Goal: Information Seeking & Learning: Learn about a topic

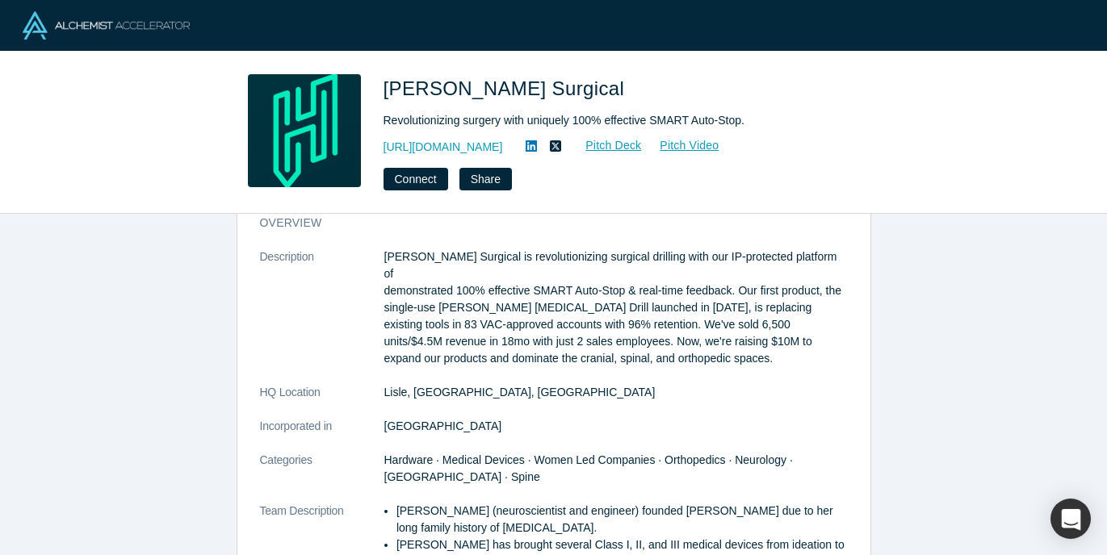
scroll to position [39, 0]
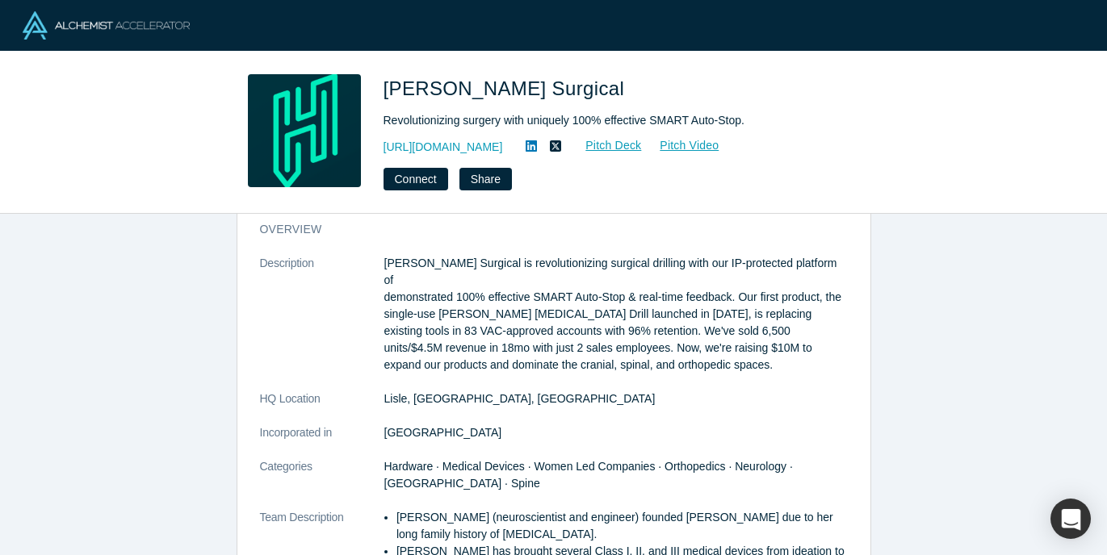
click at [449, 359] on dl "Description Hubly Surgical is revolutionizing surgical drilling with our IP-pro…" at bounding box center [554, 534] width 588 height 559
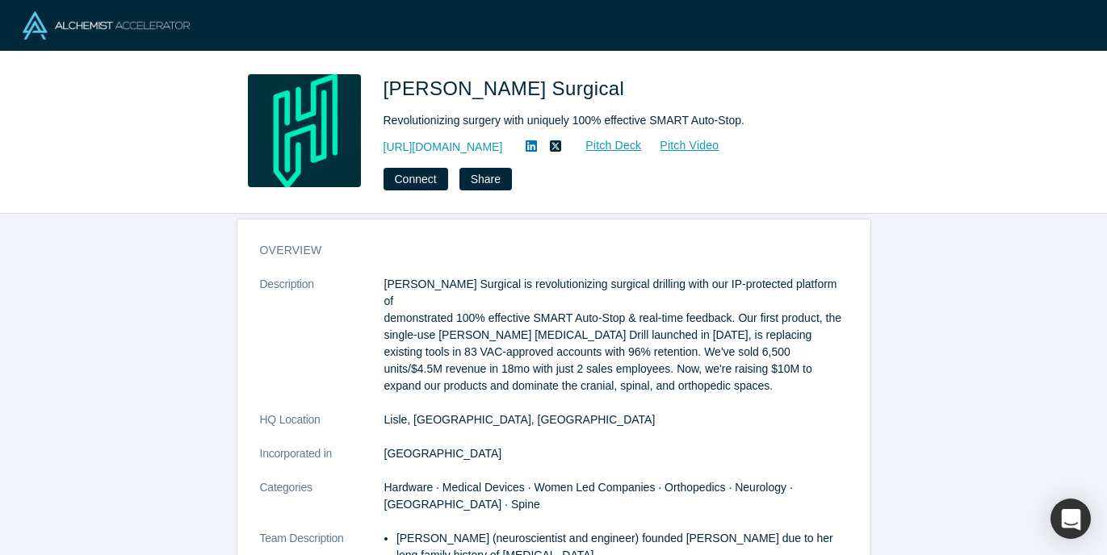
scroll to position [19, 0]
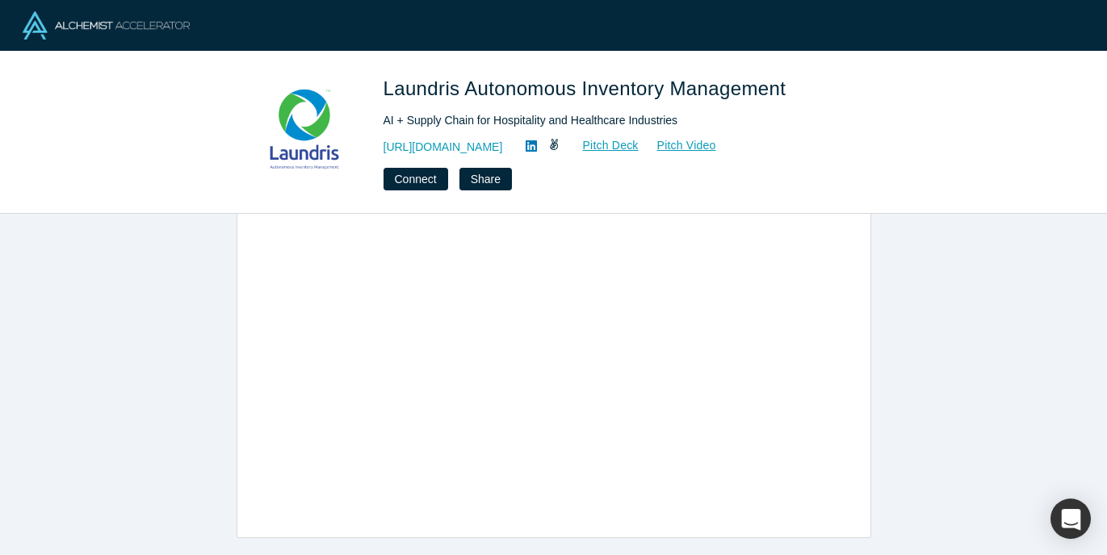
scroll to position [860, 0]
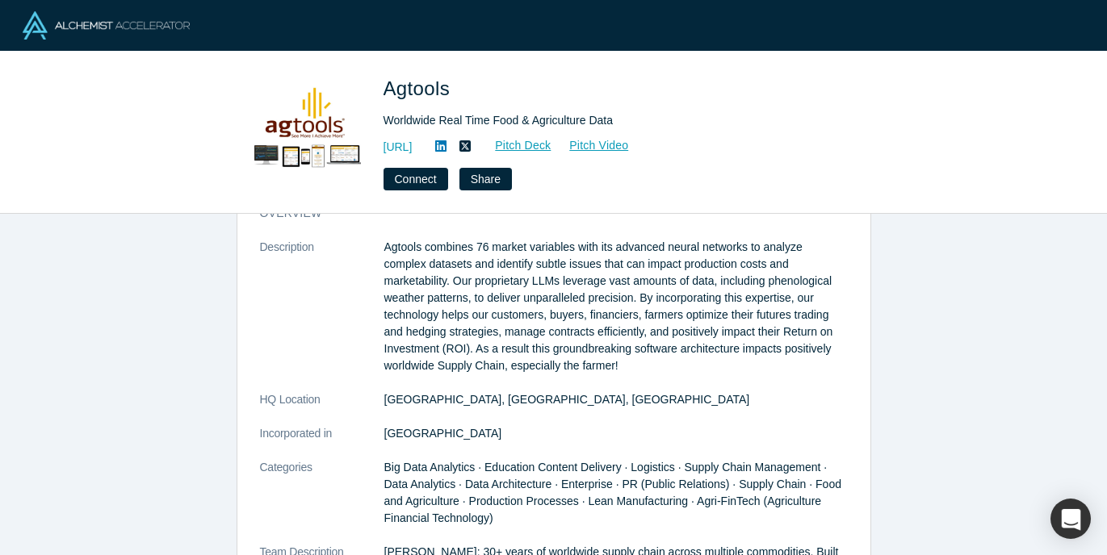
scroll to position [60, 0]
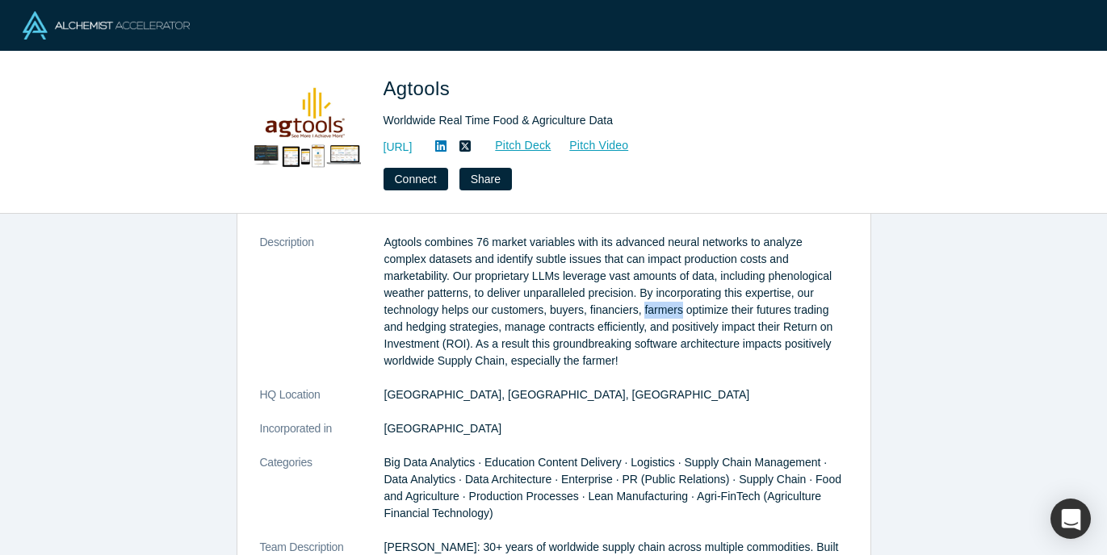
click at [676, 308] on p "Agtools combines 76 market variables with its advanced neural networks to analy…" at bounding box center [615, 302] width 463 height 136
click at [622, 340] on p "Agtools combines 76 market variables with its advanced neural networks to analy…" at bounding box center [615, 302] width 463 height 136
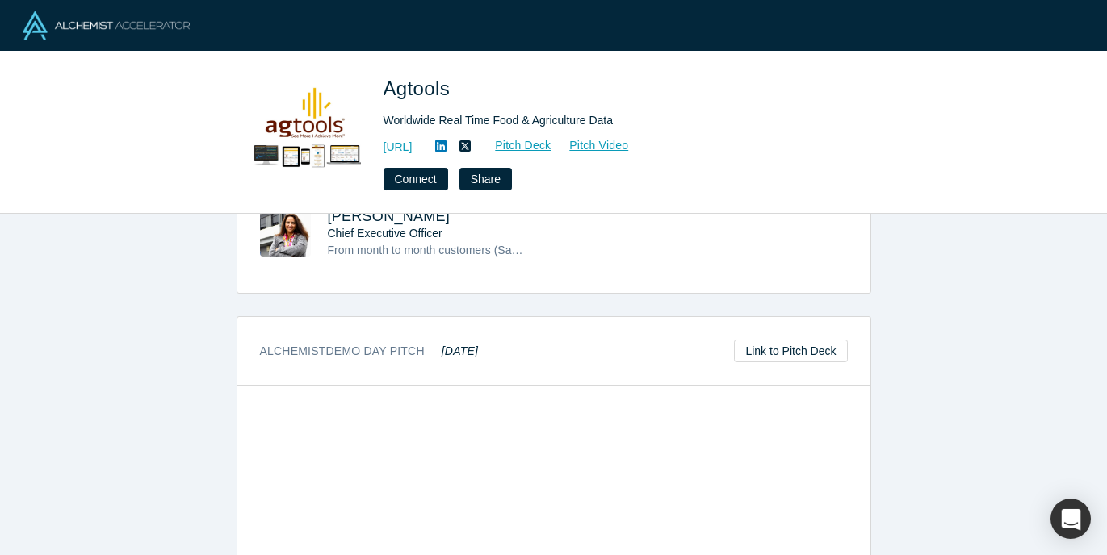
scroll to position [847, 0]
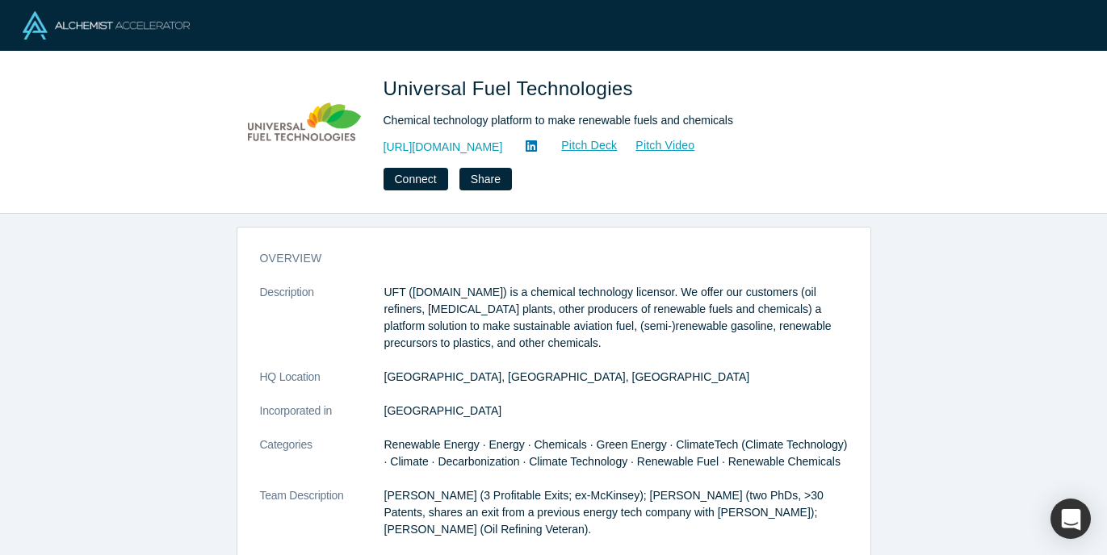
scroll to position [11, 0]
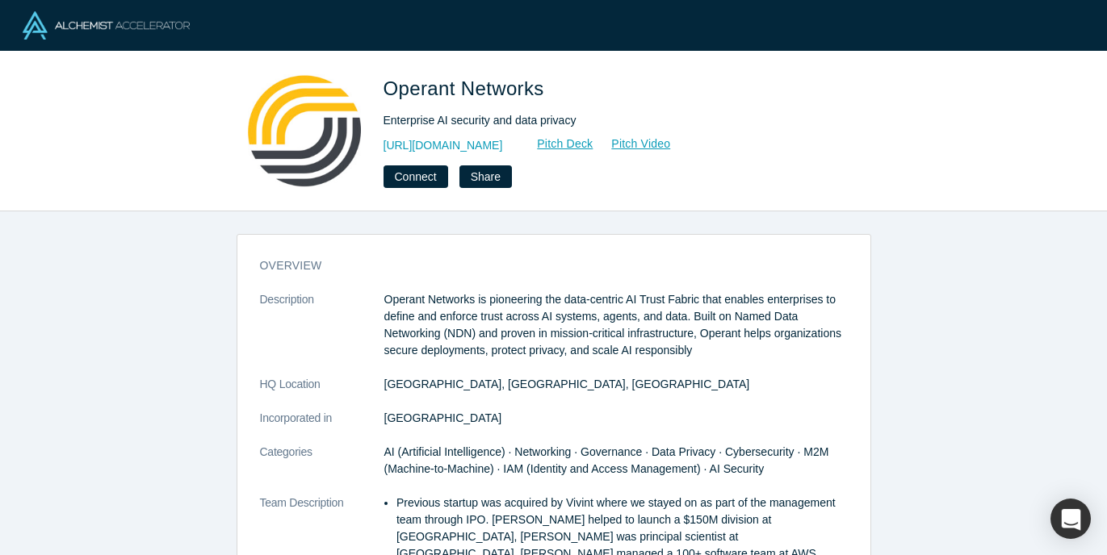
scroll to position [13, 0]
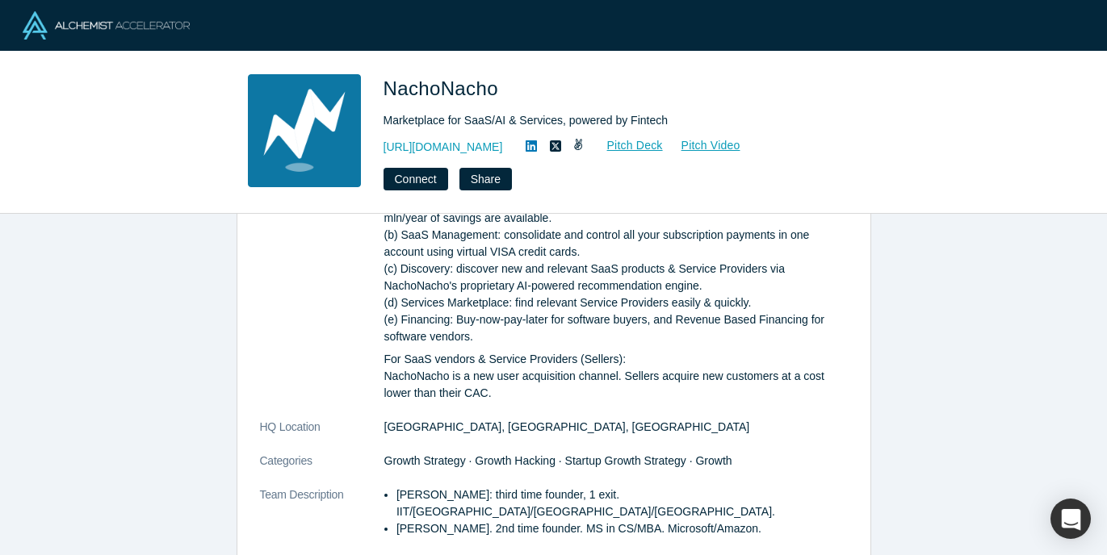
scroll to position [173, 0]
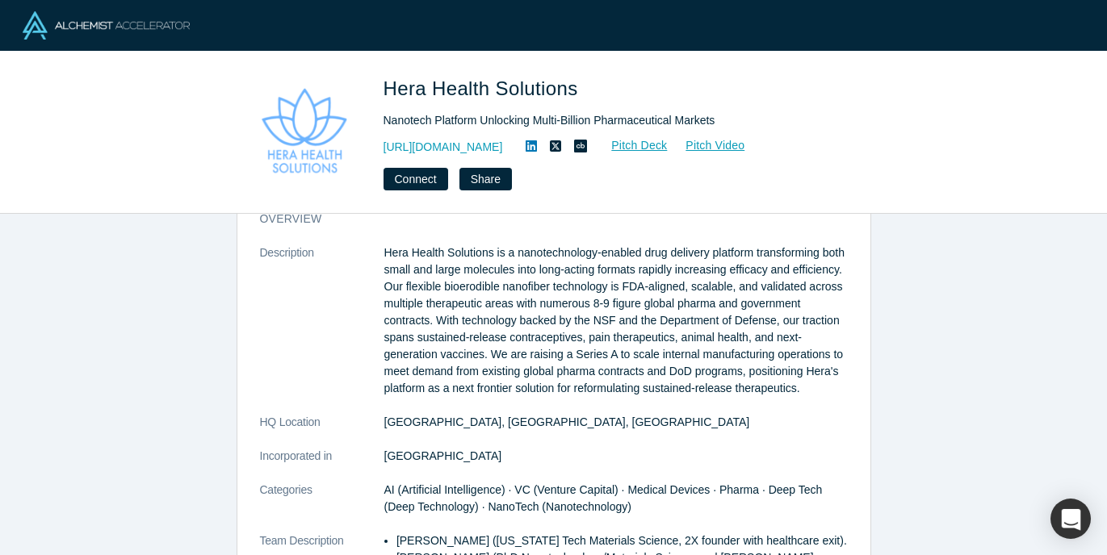
scroll to position [50, 0]
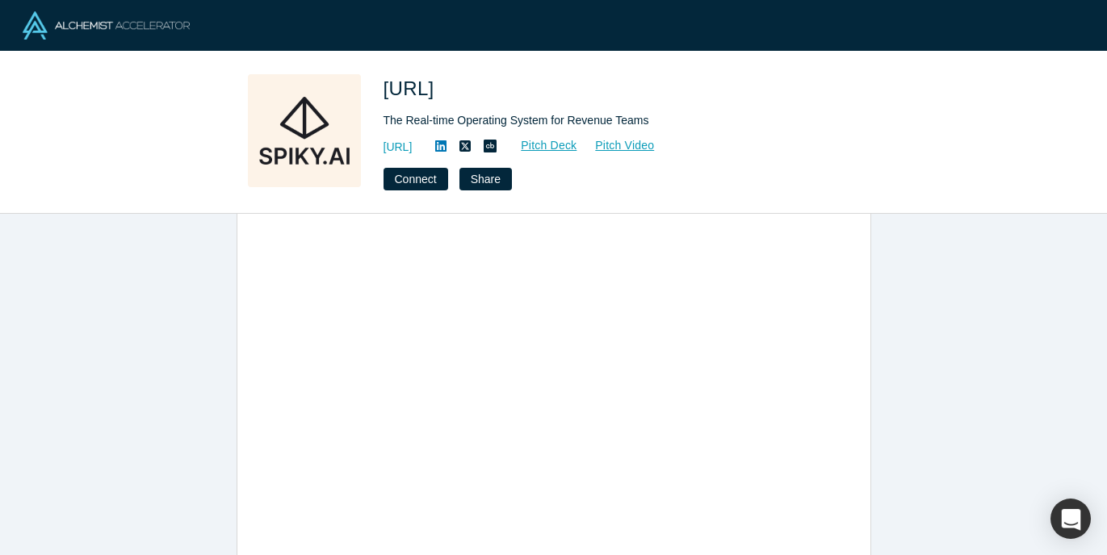
scroll to position [746, 0]
click at [412, 150] on link "https://spiky.ai/" at bounding box center [397, 147] width 29 height 17
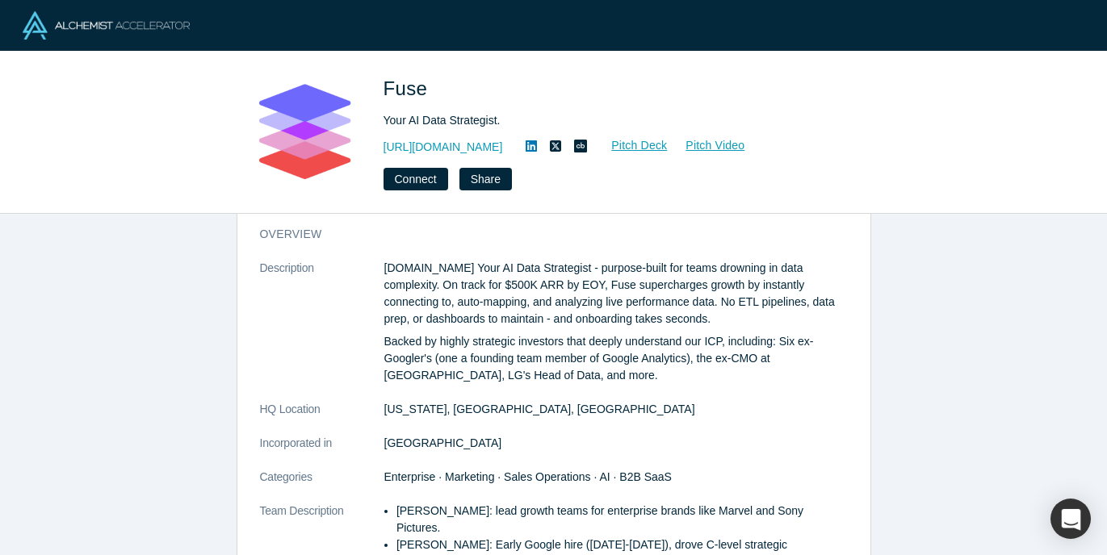
scroll to position [11, 0]
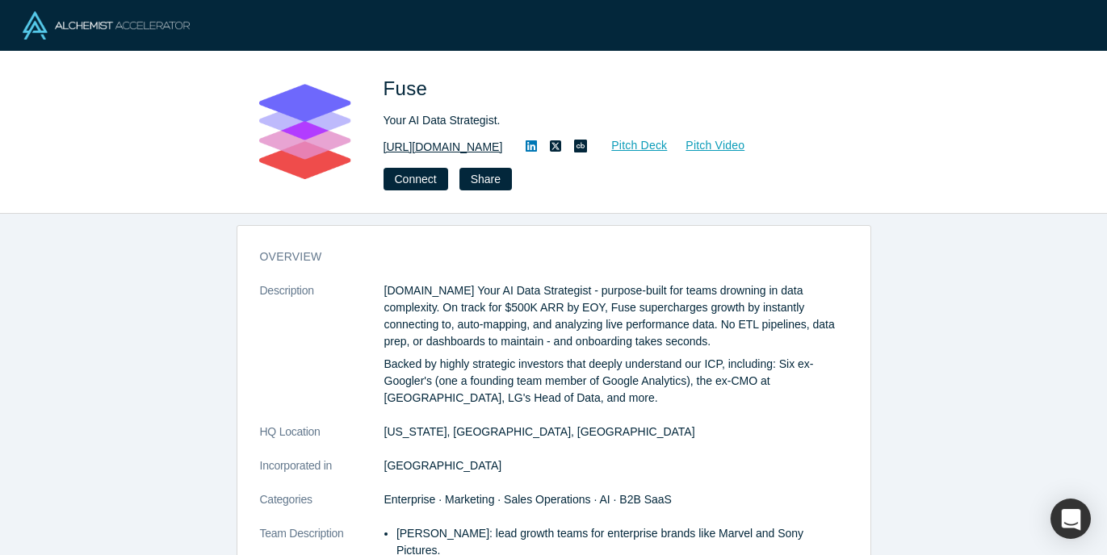
click at [443, 145] on link "http://fuse.is" at bounding box center [442, 147] width 119 height 17
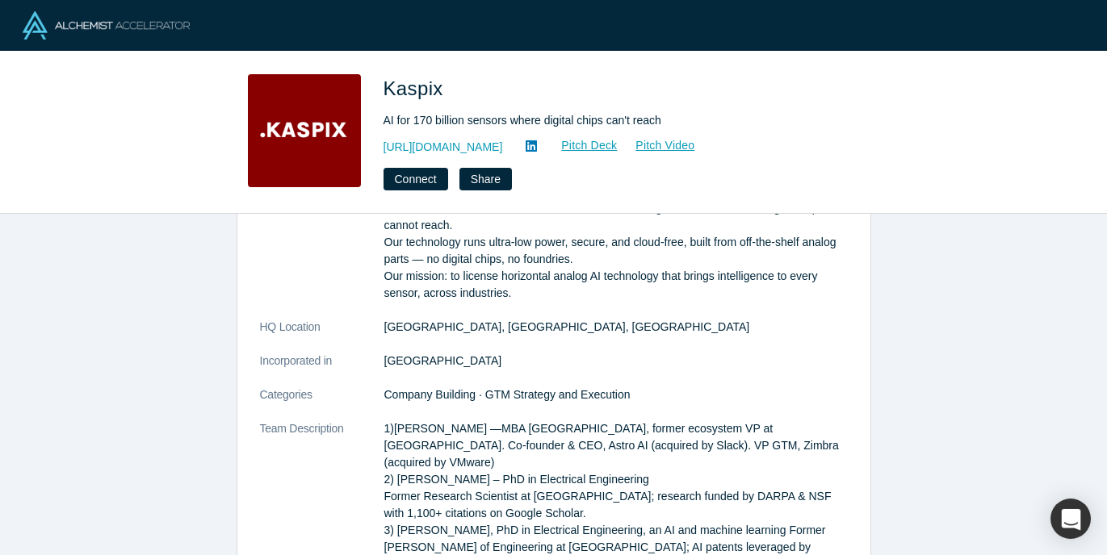
scroll to position [27, 0]
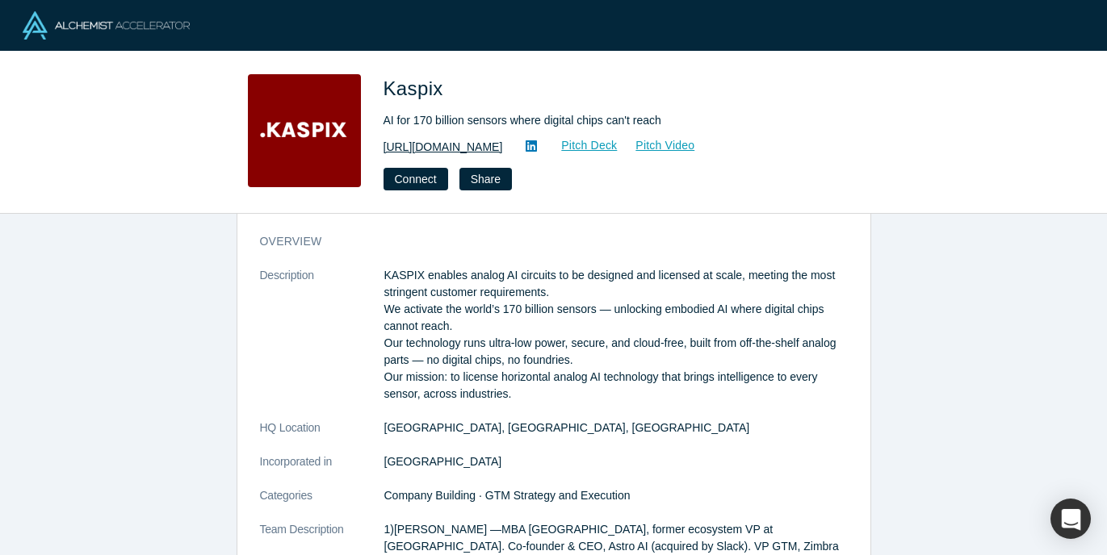
click at [431, 152] on link "http://kaspix.io" at bounding box center [442, 147] width 119 height 17
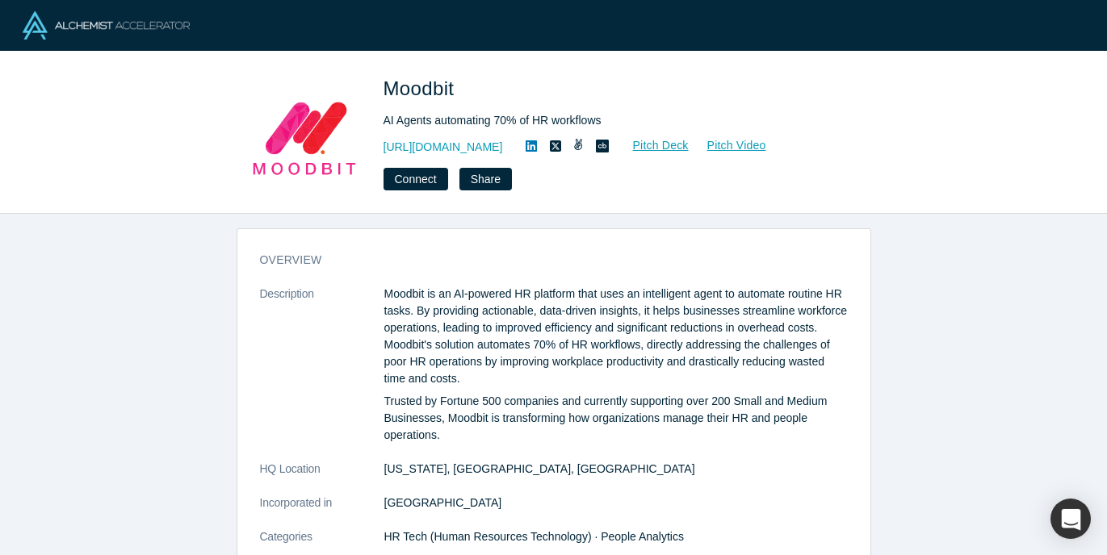
scroll to position [10, 0]
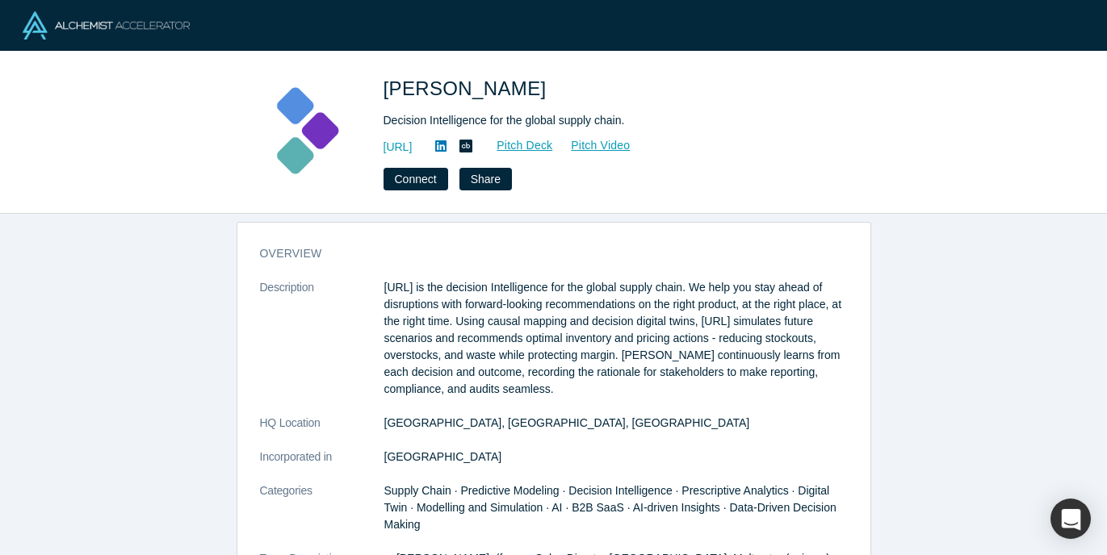
scroll to position [17, 0]
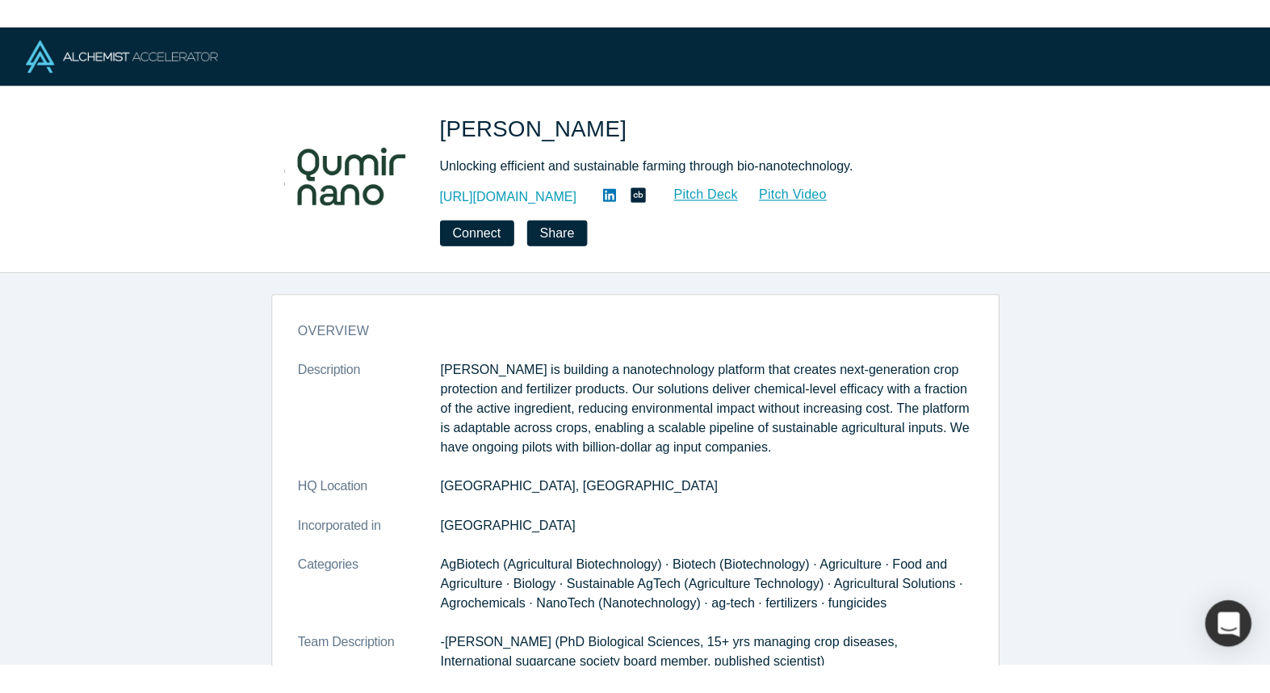
scroll to position [2, 0]
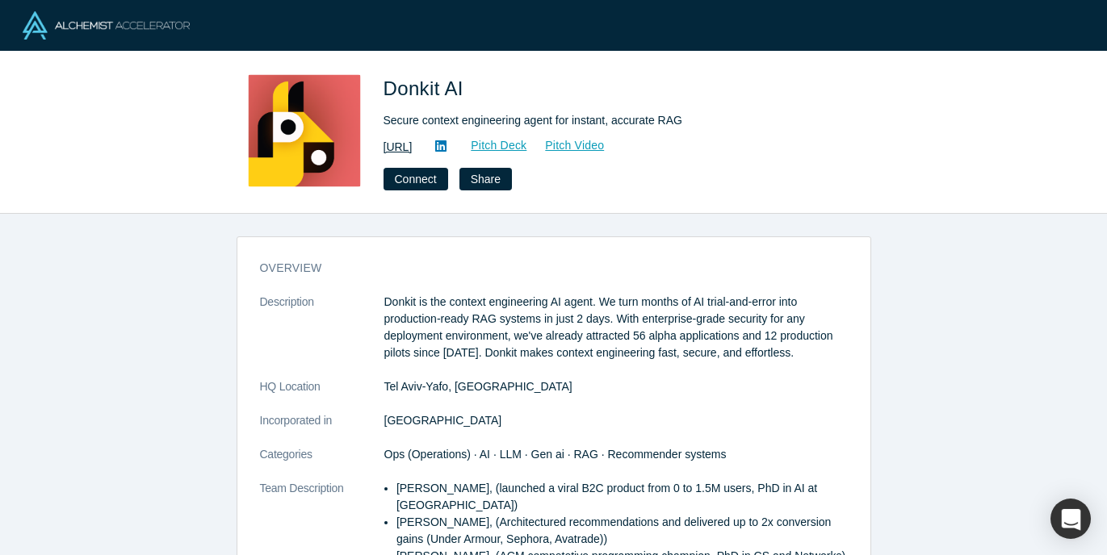
click at [412, 144] on link "[URL]" at bounding box center [397, 147] width 29 height 17
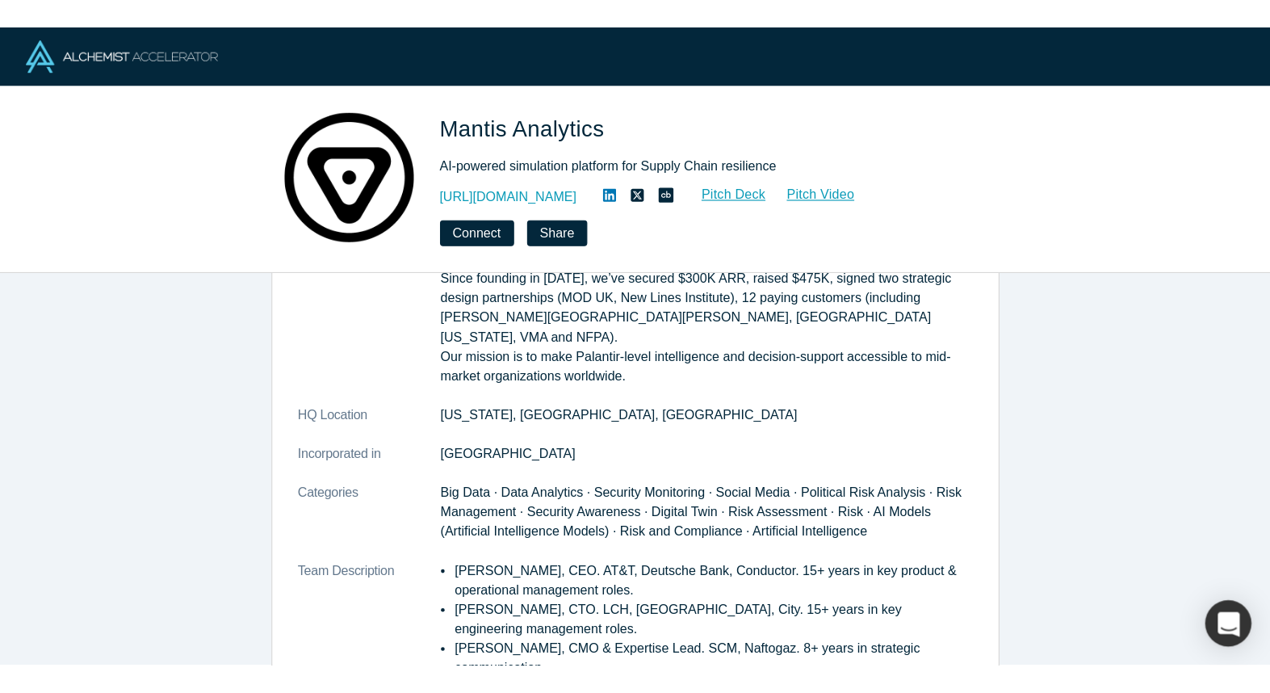
scroll to position [169, 0]
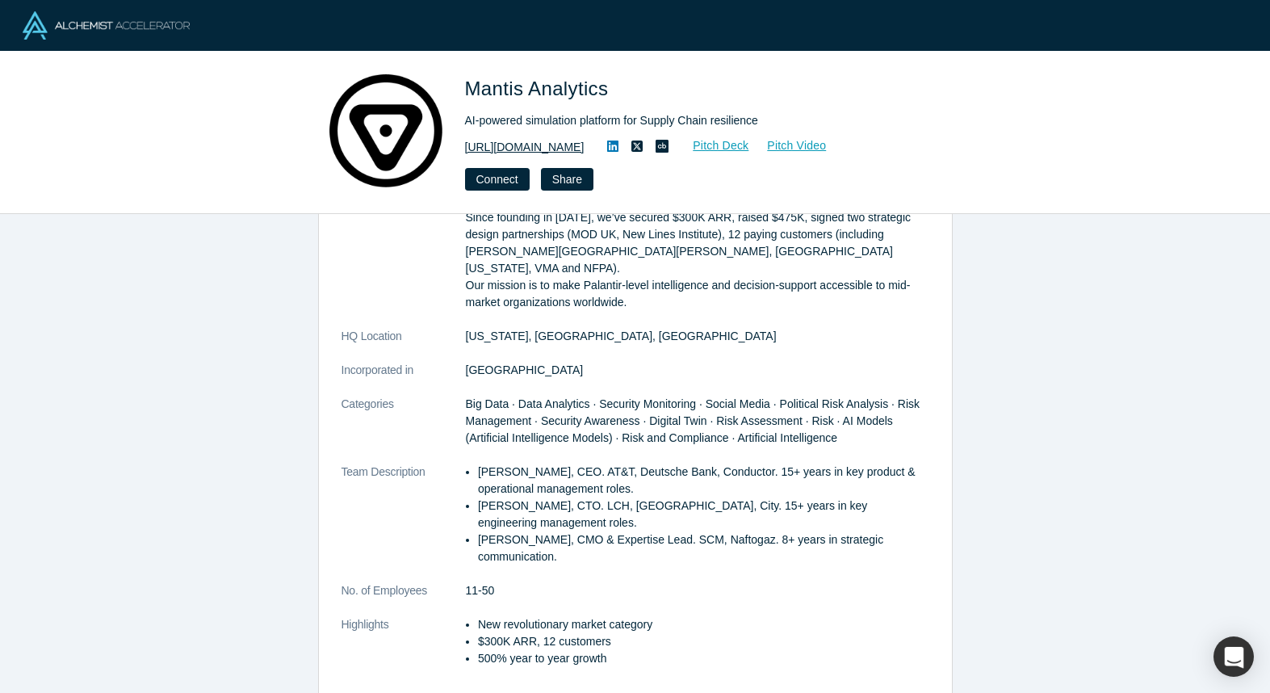
click at [530, 148] on link "https://mantisanalytics.com/" at bounding box center [524, 147] width 119 height 17
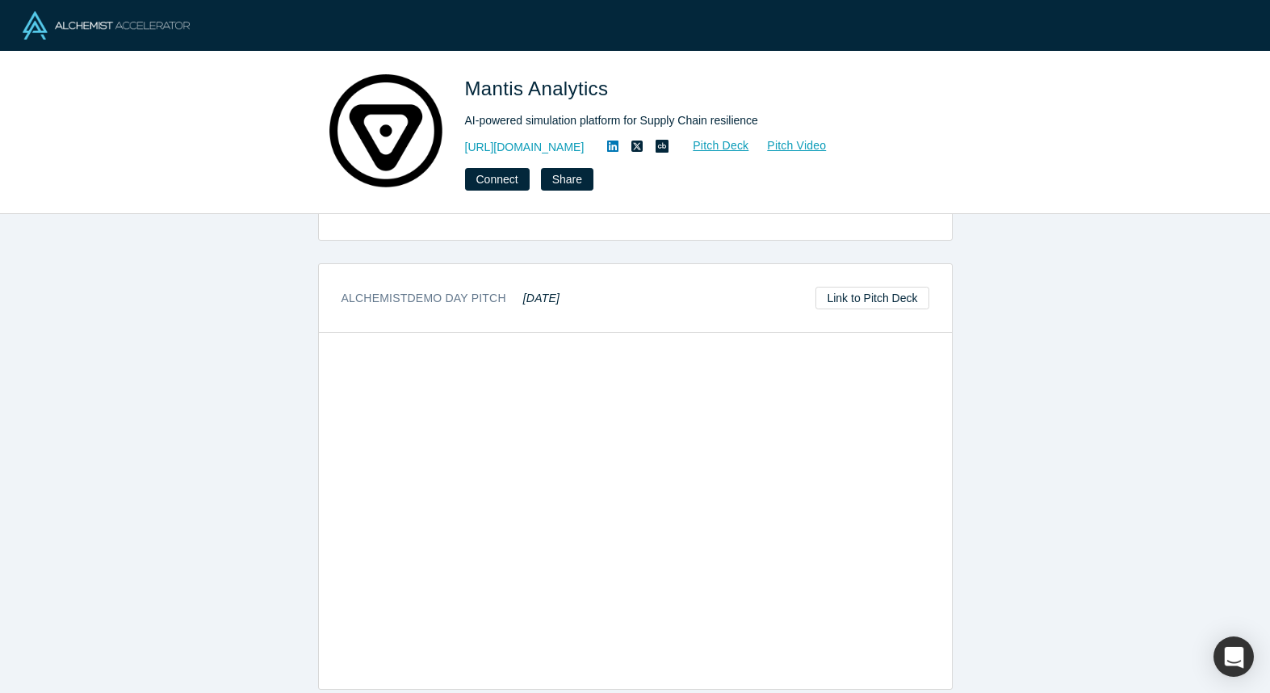
scroll to position [873, 0]
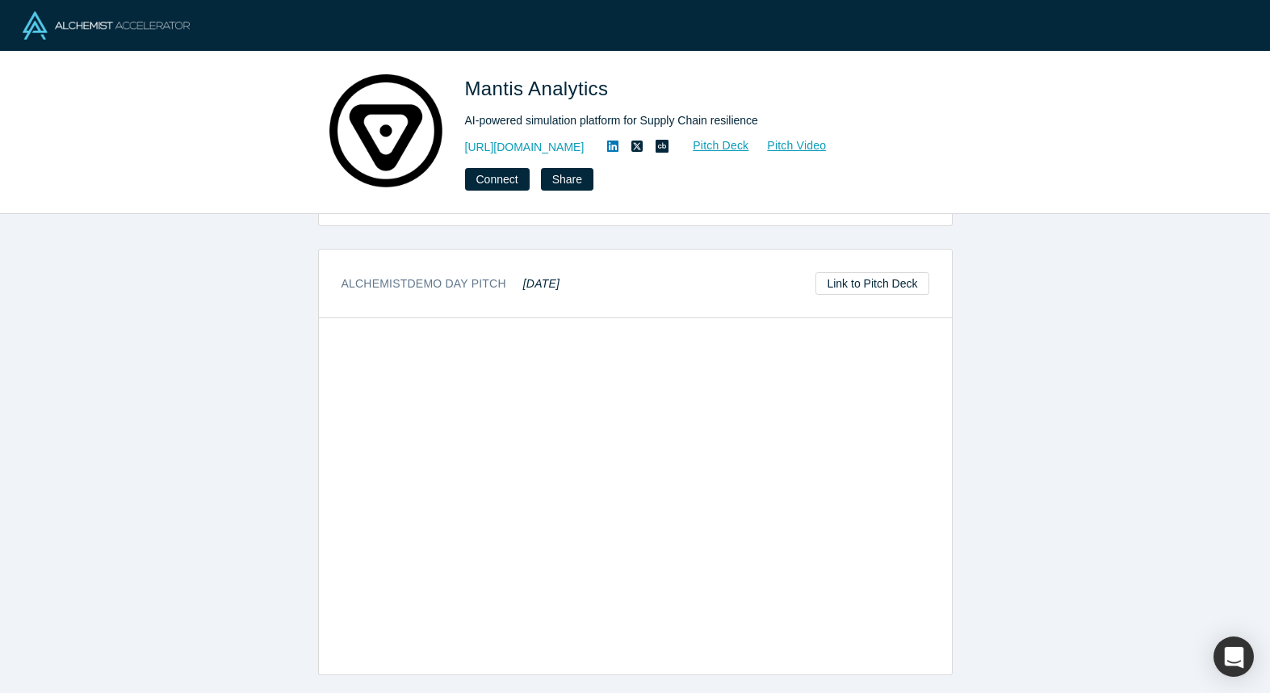
click at [991, 554] on div "overview Description Mantis Analytics is an AI-driven geopolitical simulation p…" at bounding box center [635, 453] width 1270 height 479
click at [1064, 554] on div "overview Description Mantis Analytics is an AI-driven geopolitical simulation p…" at bounding box center [635, 453] width 1270 height 479
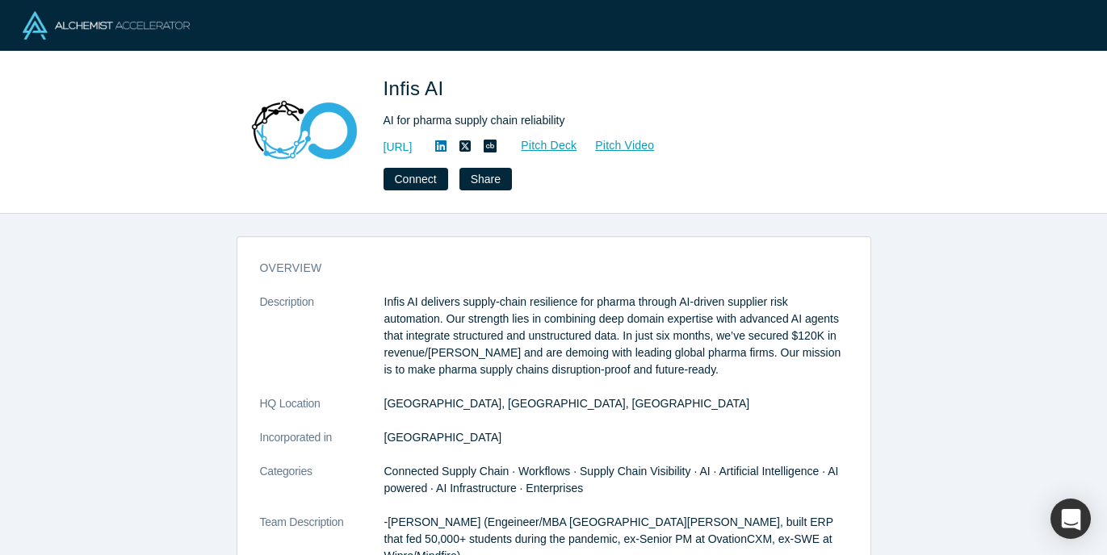
click at [219, 291] on div "overview Description Infis AI delivers supply-chain resilience for pharma throu…" at bounding box center [553, 384] width 1107 height 341
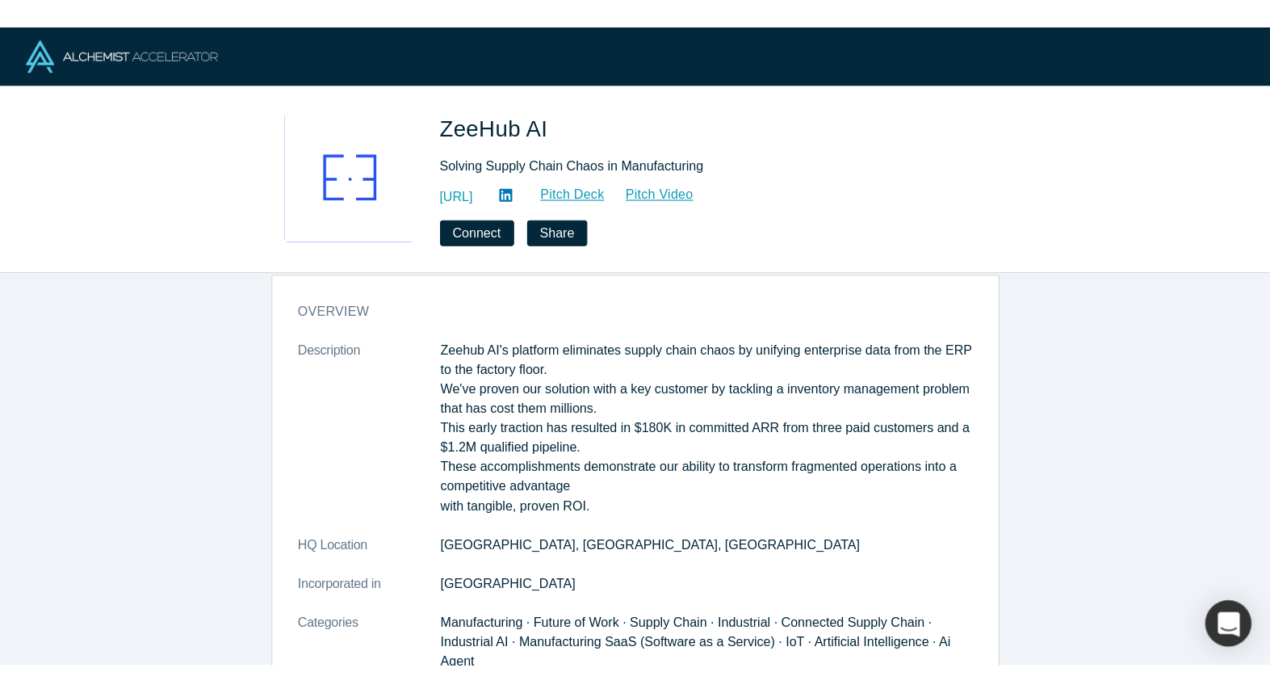
scroll to position [22, 0]
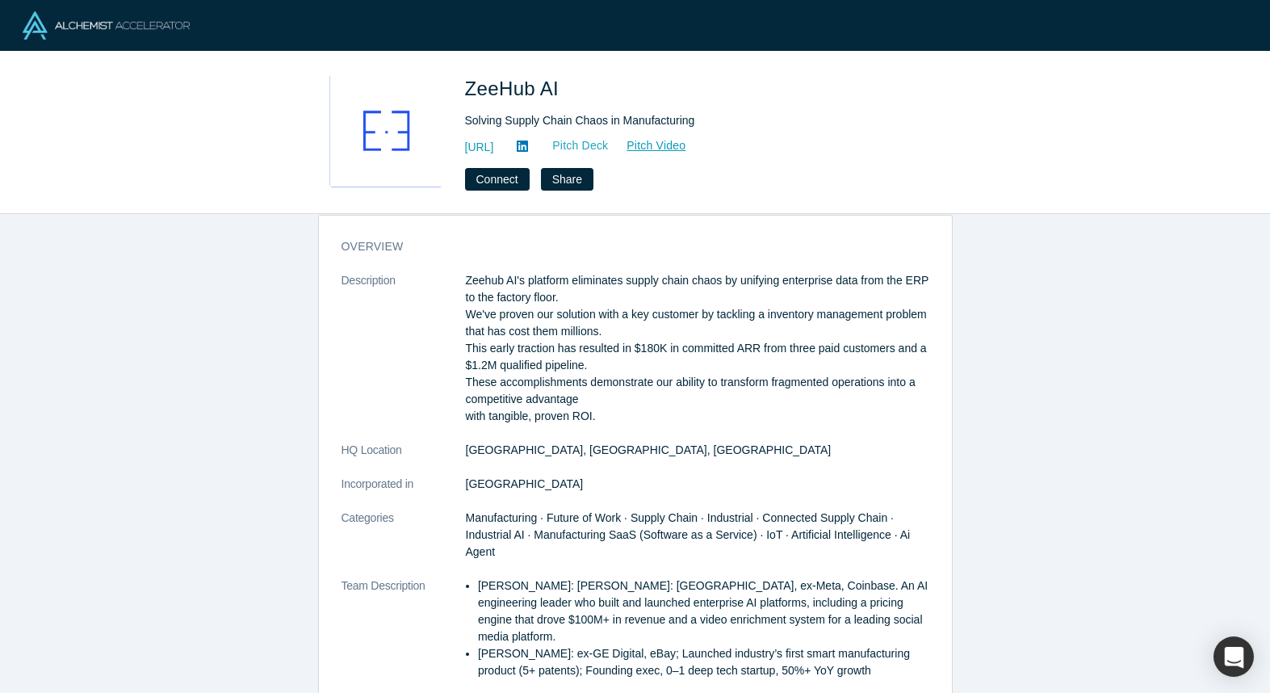
click at [609, 145] on link "Pitch Deck" at bounding box center [571, 145] width 74 height 19
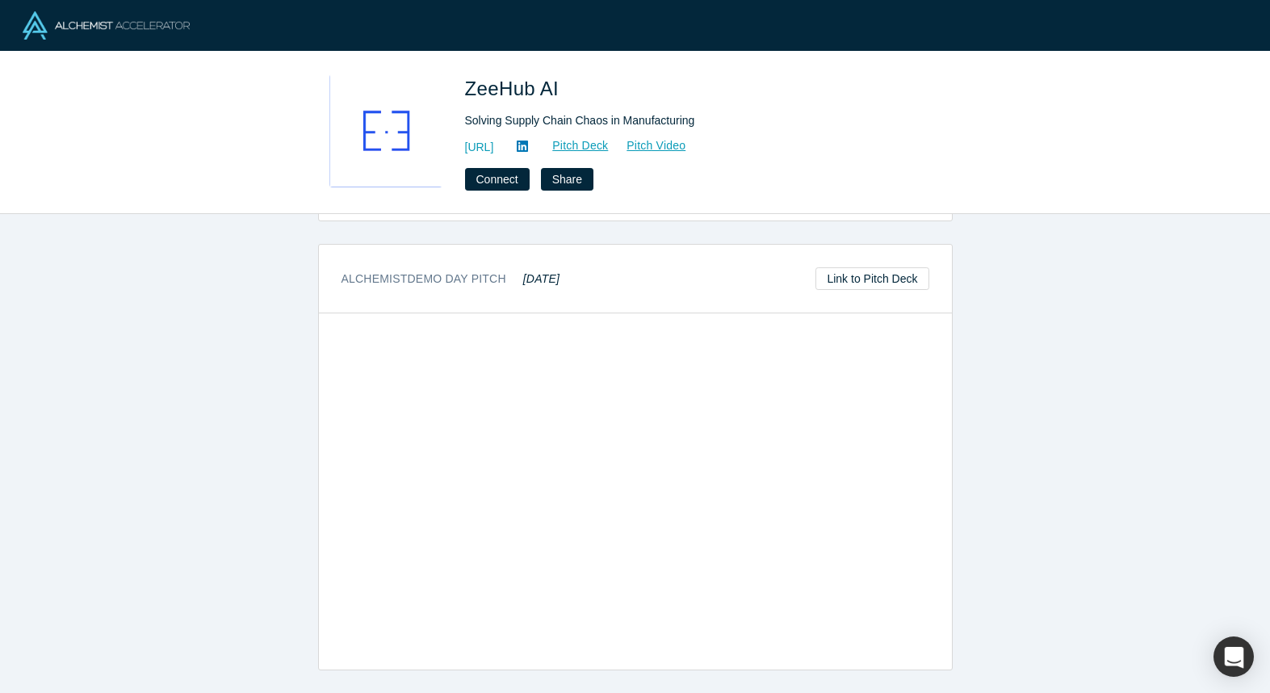
scroll to position [802, 0]
click at [1000, 525] on div "overview Description Zeehub AI's platform eliminates supply chain chaos by unif…" at bounding box center [635, 453] width 1270 height 479
click at [1080, 549] on div "overview Description Zeehub AI's platform eliminates supply chain chaos by unif…" at bounding box center [635, 453] width 1270 height 479
click at [1071, 554] on div "overview Description Zeehub AI's platform eliminates supply chain chaos by unif…" at bounding box center [635, 453] width 1270 height 479
click at [492, 151] on link "https://zeehub.ai" at bounding box center [479, 147] width 29 height 17
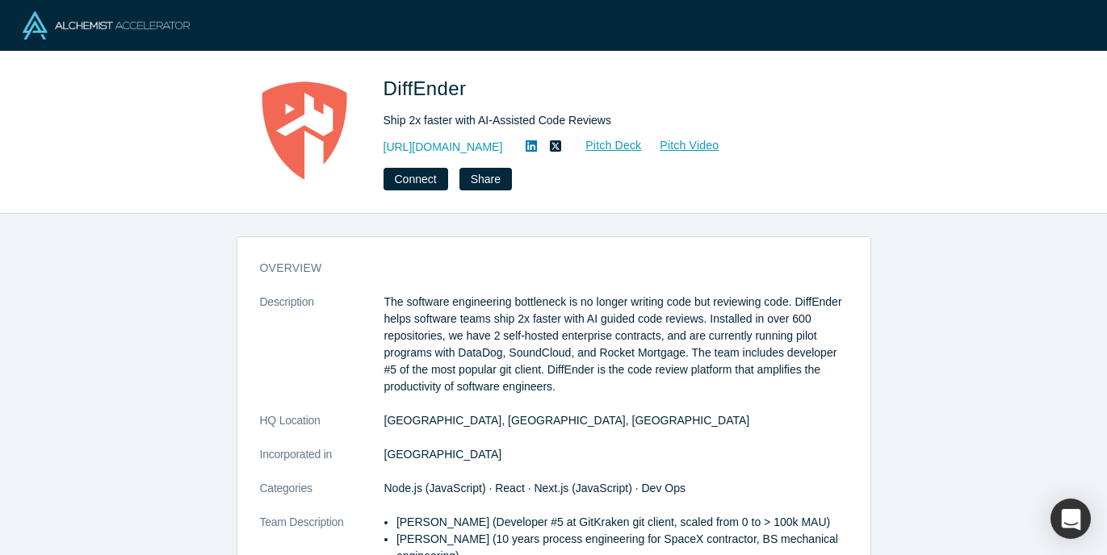
scroll to position [7, 0]
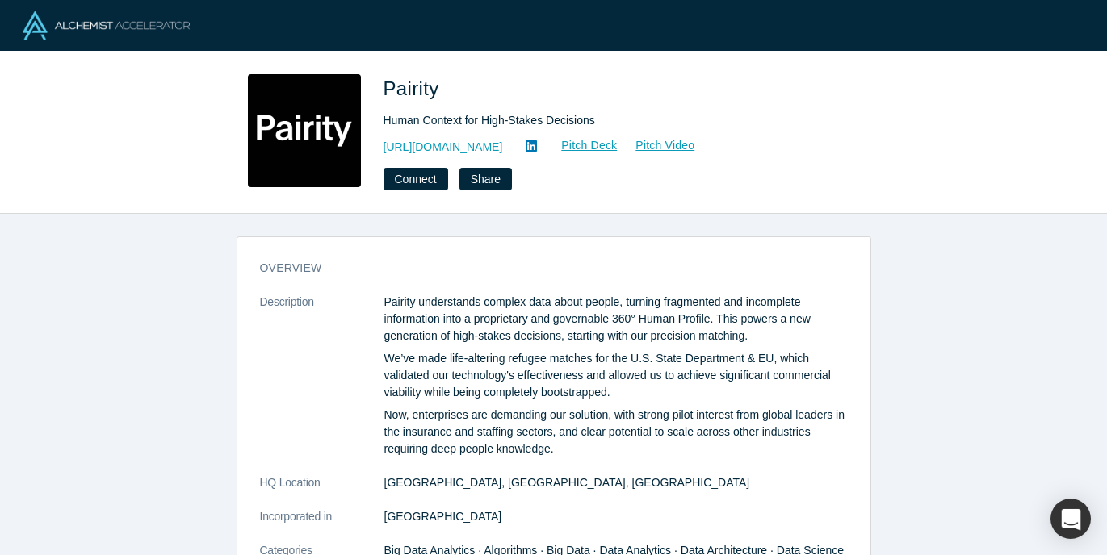
click at [186, 298] on div "overview Description Pairity understands complex data about people, turning fra…" at bounding box center [553, 384] width 1107 height 341
click at [416, 148] on link "[URL][DOMAIN_NAME]" at bounding box center [442, 147] width 119 height 17
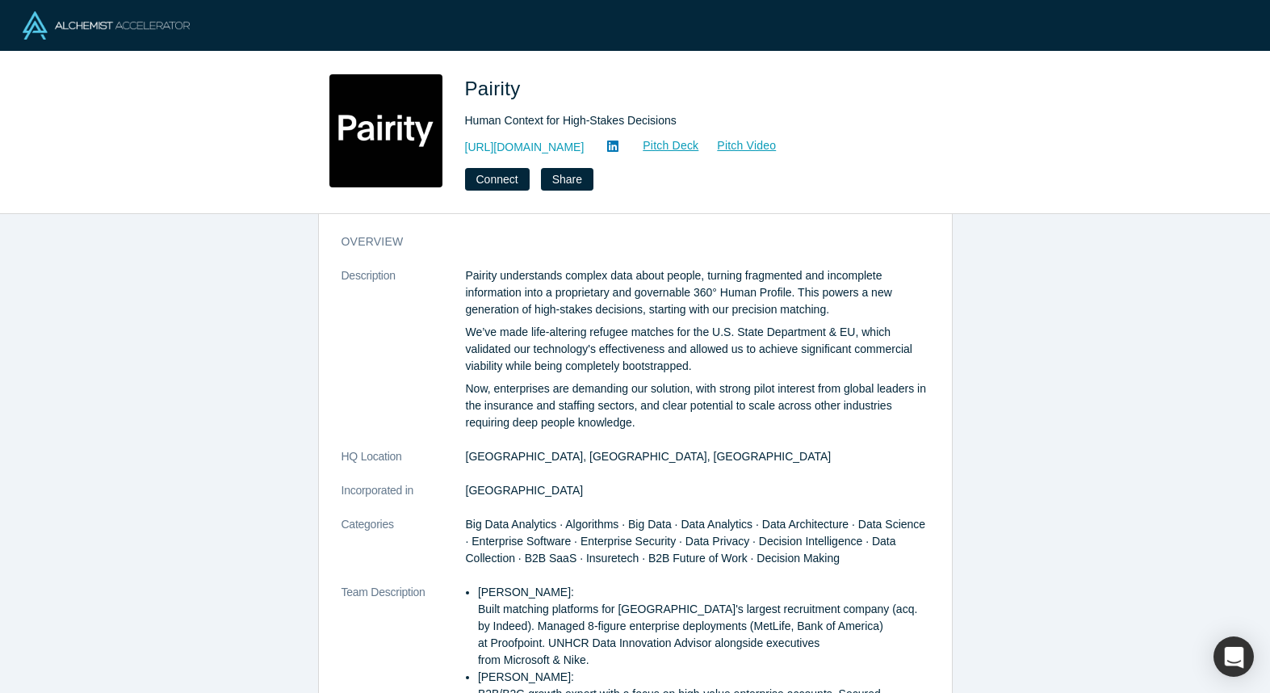
scroll to position [26, 0]
click at [123, 426] on div "overview Description Pairity understands complex data about people, turning fra…" at bounding box center [635, 453] width 1270 height 479
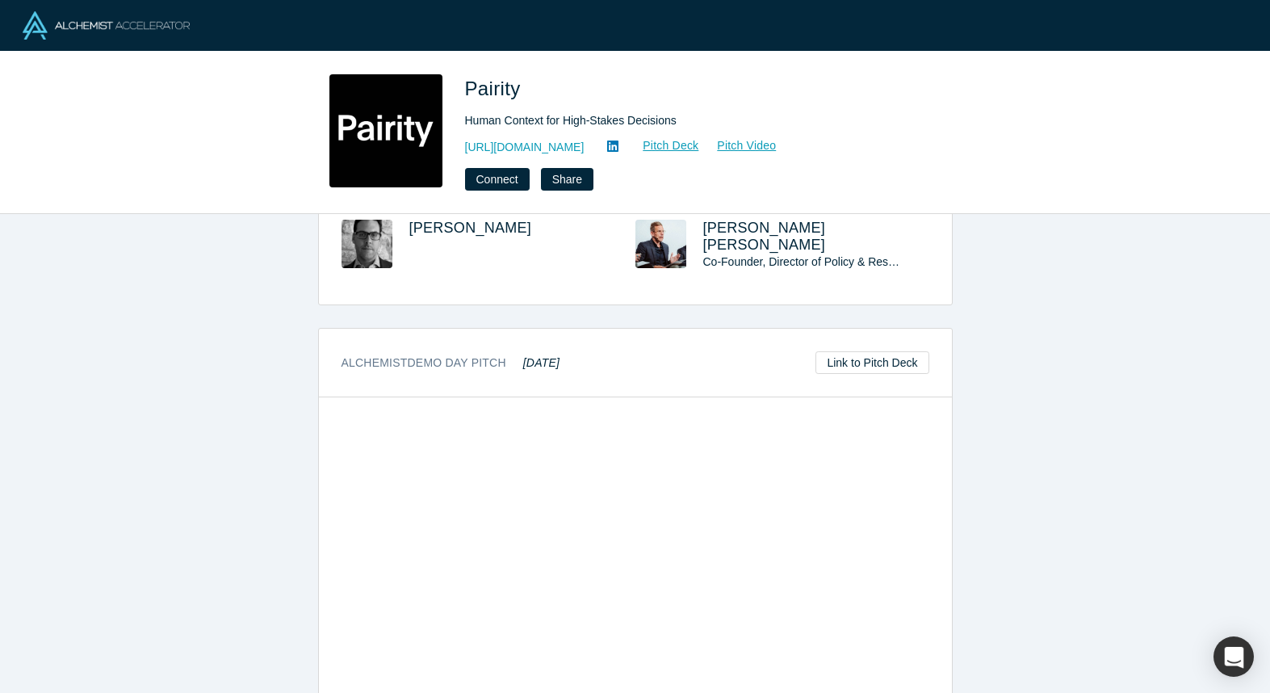
scroll to position [989, 0]
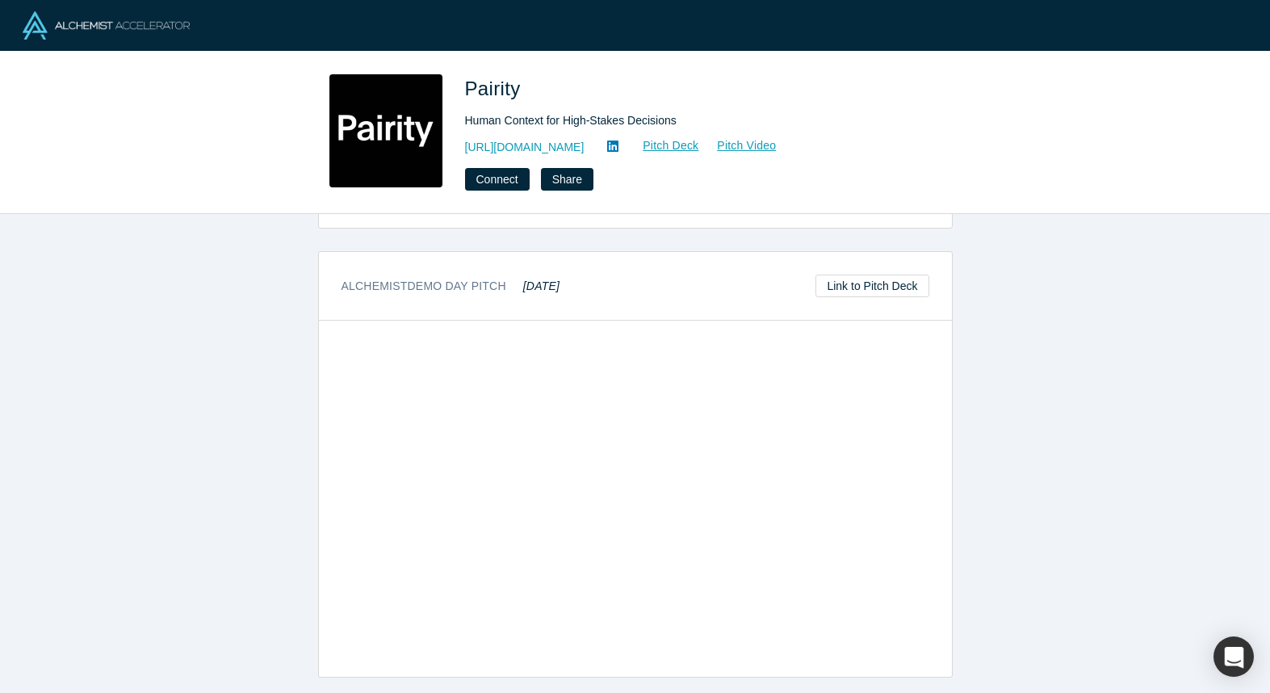
click at [1106, 530] on div "overview Description Pairity understands complex data about people, turning fra…" at bounding box center [635, 453] width 1270 height 479
click at [245, 447] on div "overview Description Pairity understands complex data about people, turning fra…" at bounding box center [635, 453] width 1270 height 479
click at [523, 142] on link "https://pairity.ca/" at bounding box center [524, 147] width 119 height 17
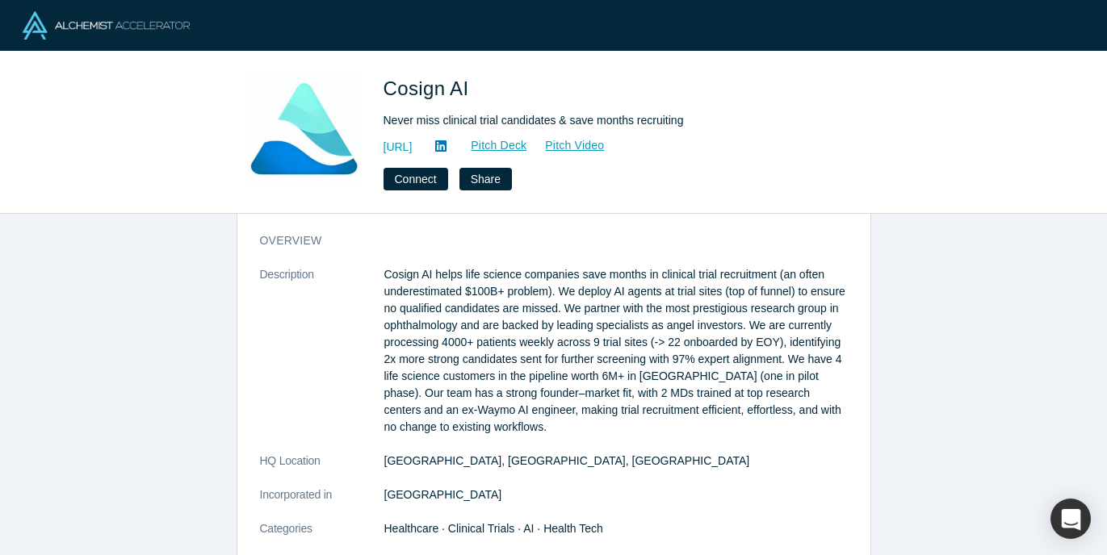
scroll to position [29, 0]
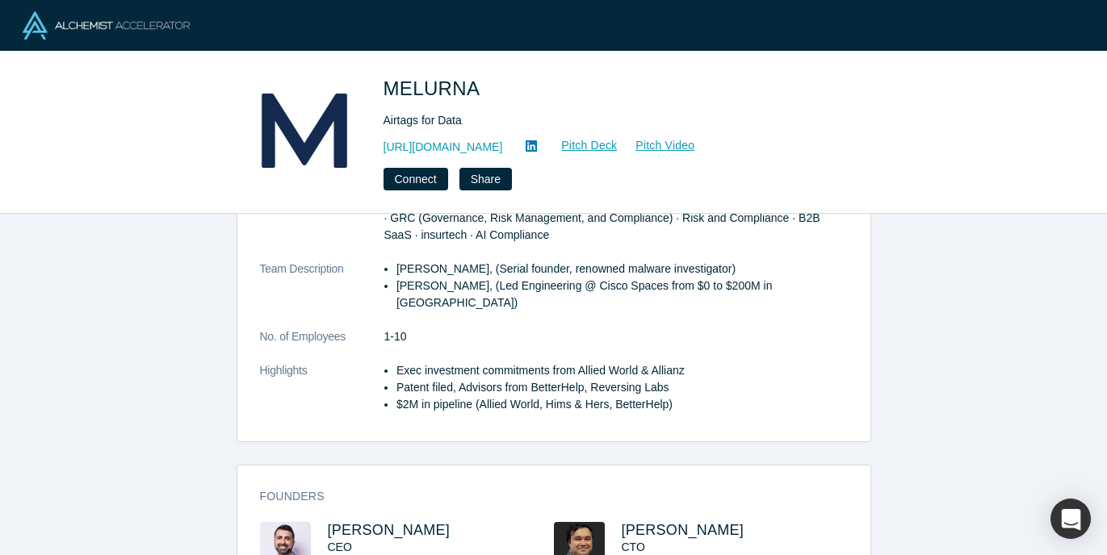
scroll to position [251, 0]
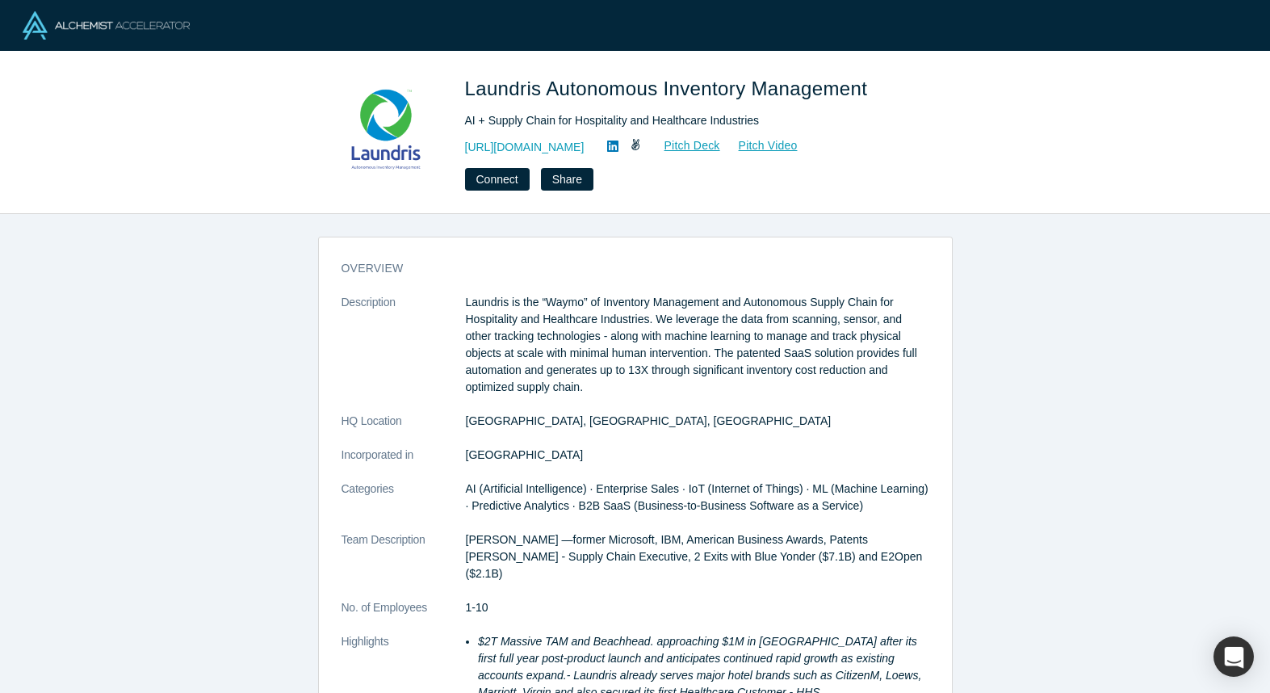
scroll to position [734, 0]
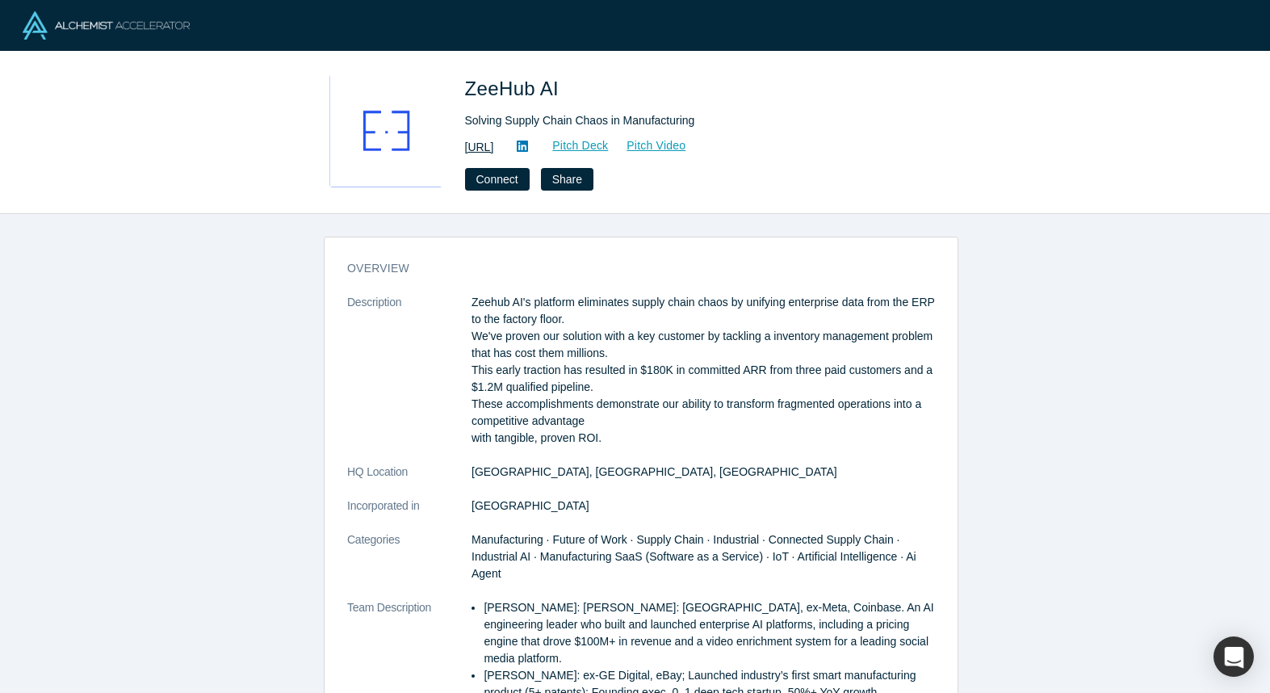
click at [481, 142] on link "[URL]" at bounding box center [479, 147] width 29 height 17
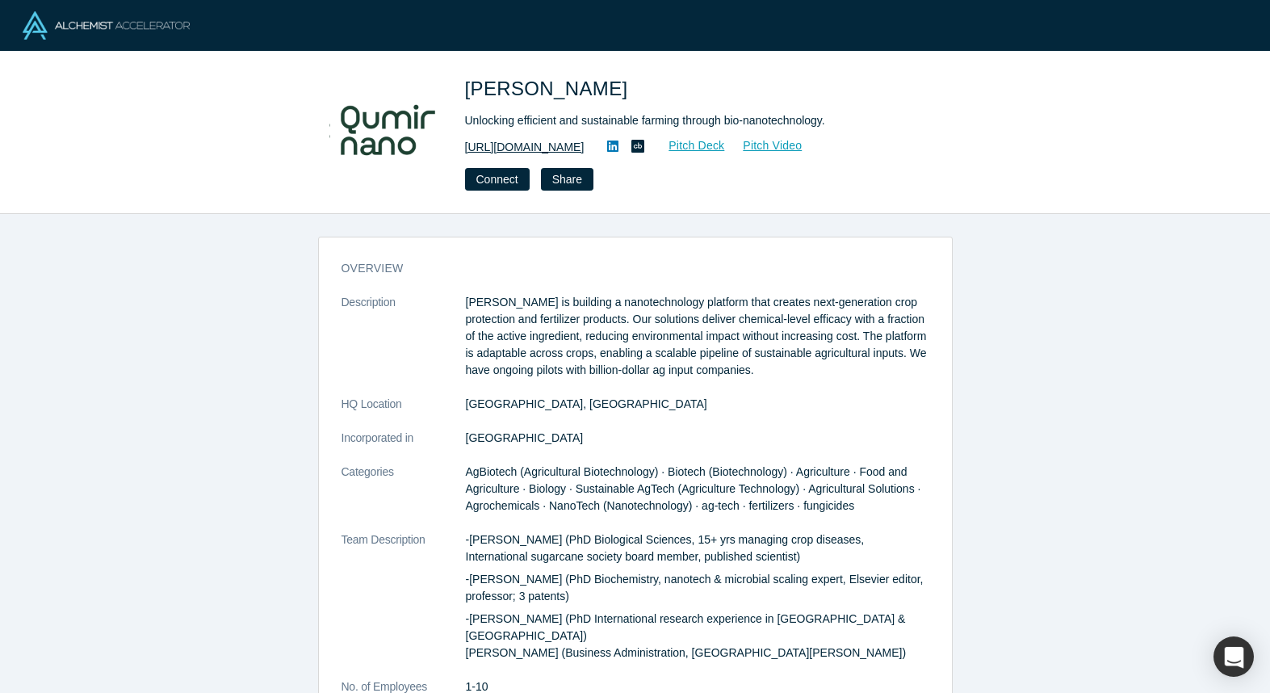
click at [553, 150] on link "[URL][DOMAIN_NAME]" at bounding box center [524, 147] width 119 height 17
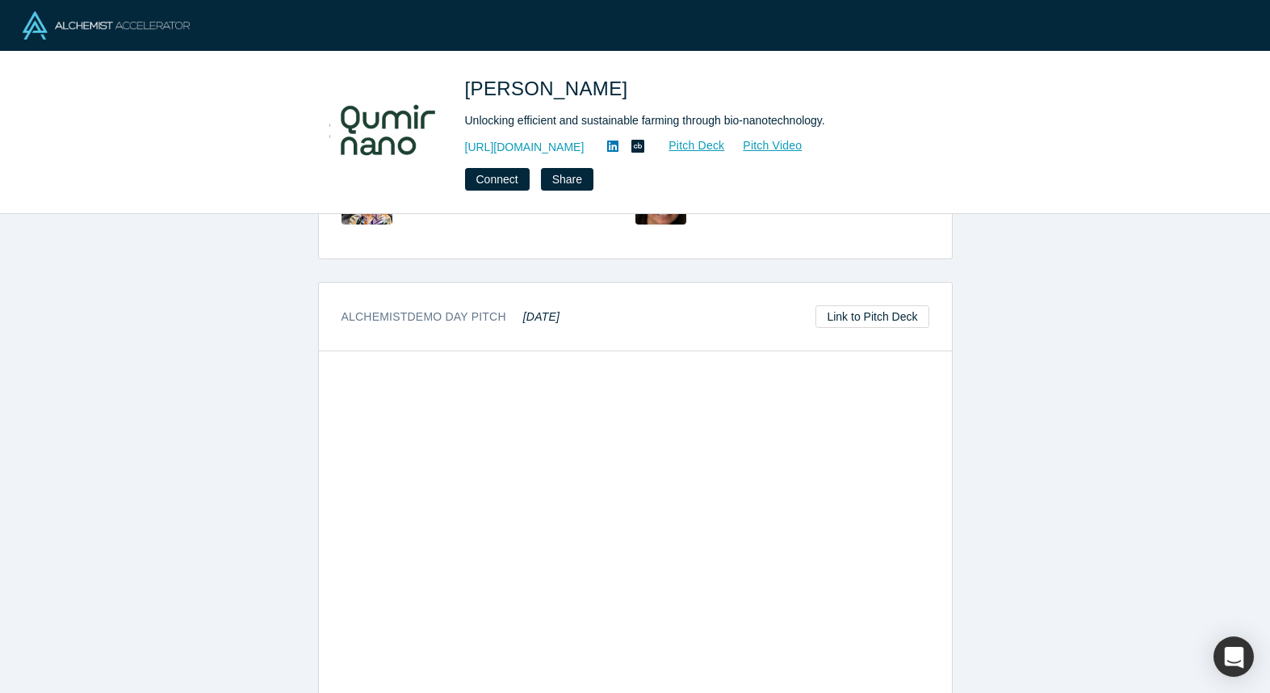
scroll to position [787, 0]
click at [1019, 597] on div "overview Description Qumir Nano is building a nanotechnology platform that crea…" at bounding box center [635, 453] width 1270 height 479
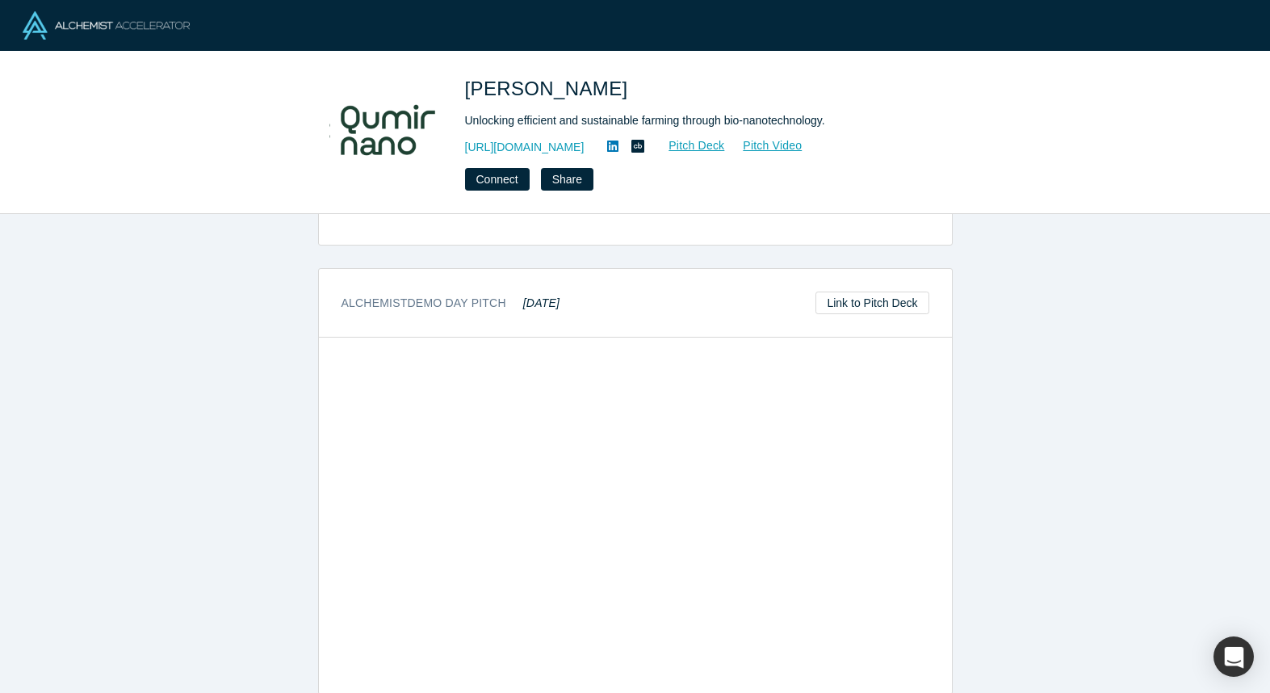
scroll to position [819, 0]
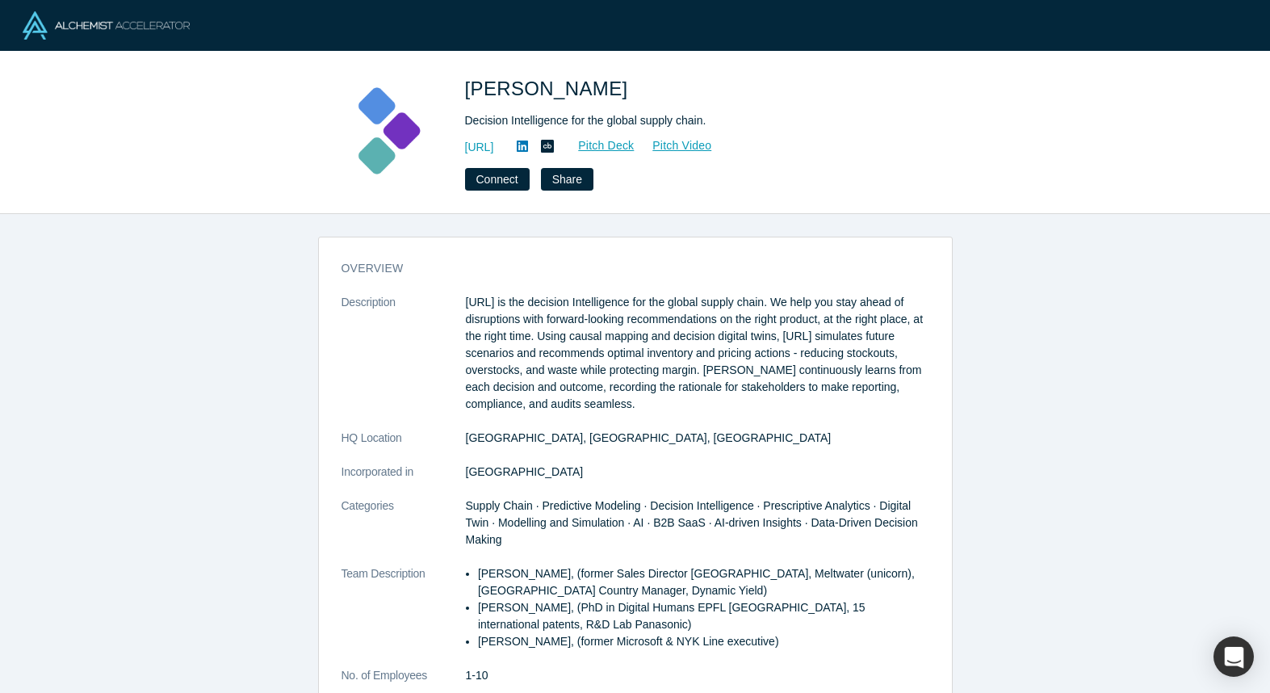
click at [477, 339] on p "[URL] is the decision Intelligence for the global supply chain. We help you sta…" at bounding box center [697, 353] width 463 height 119
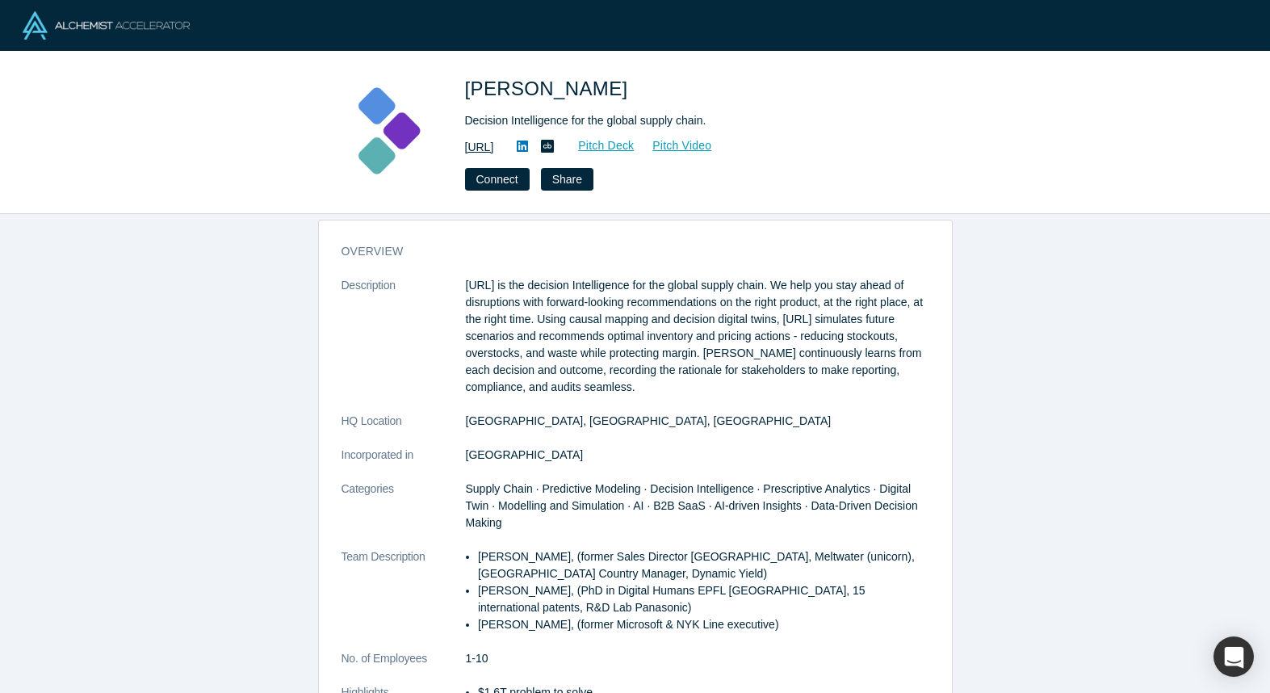
click at [494, 149] on link "[URL]" at bounding box center [479, 147] width 29 height 17
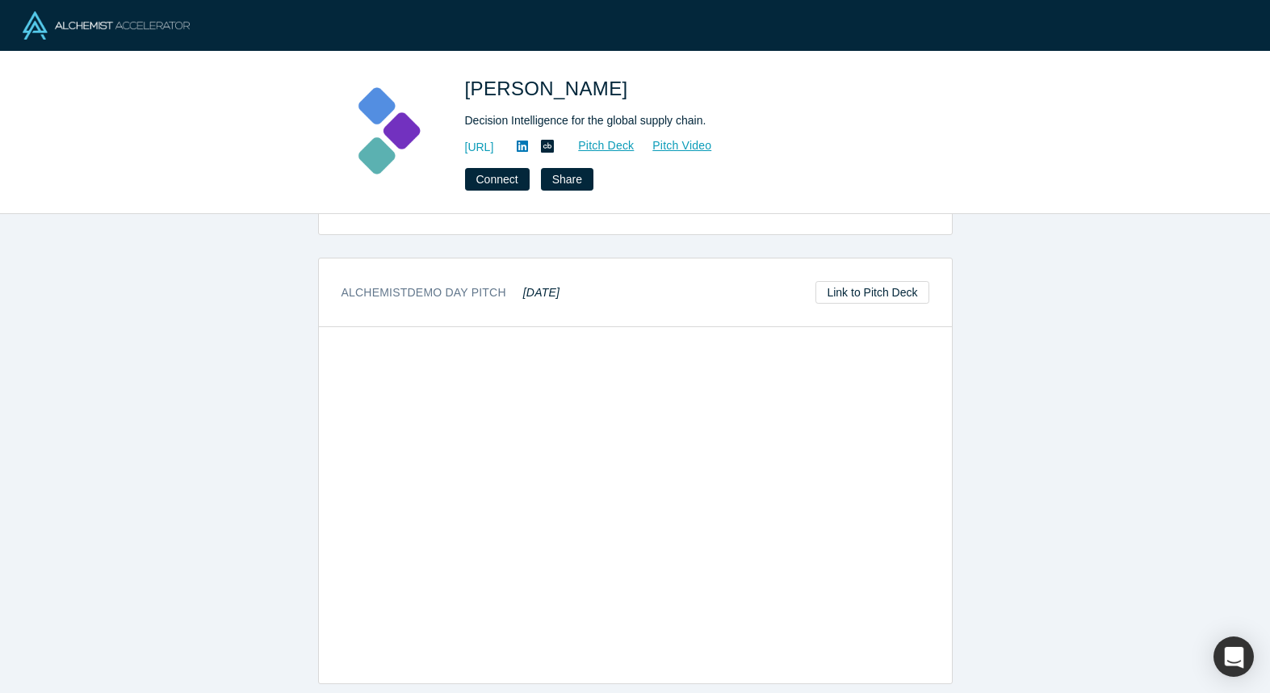
scroll to position [785, 0]
click at [1111, 495] on div "overview Description [URL] is the decision Intelligence for the global supply c…" at bounding box center [635, 453] width 1270 height 479
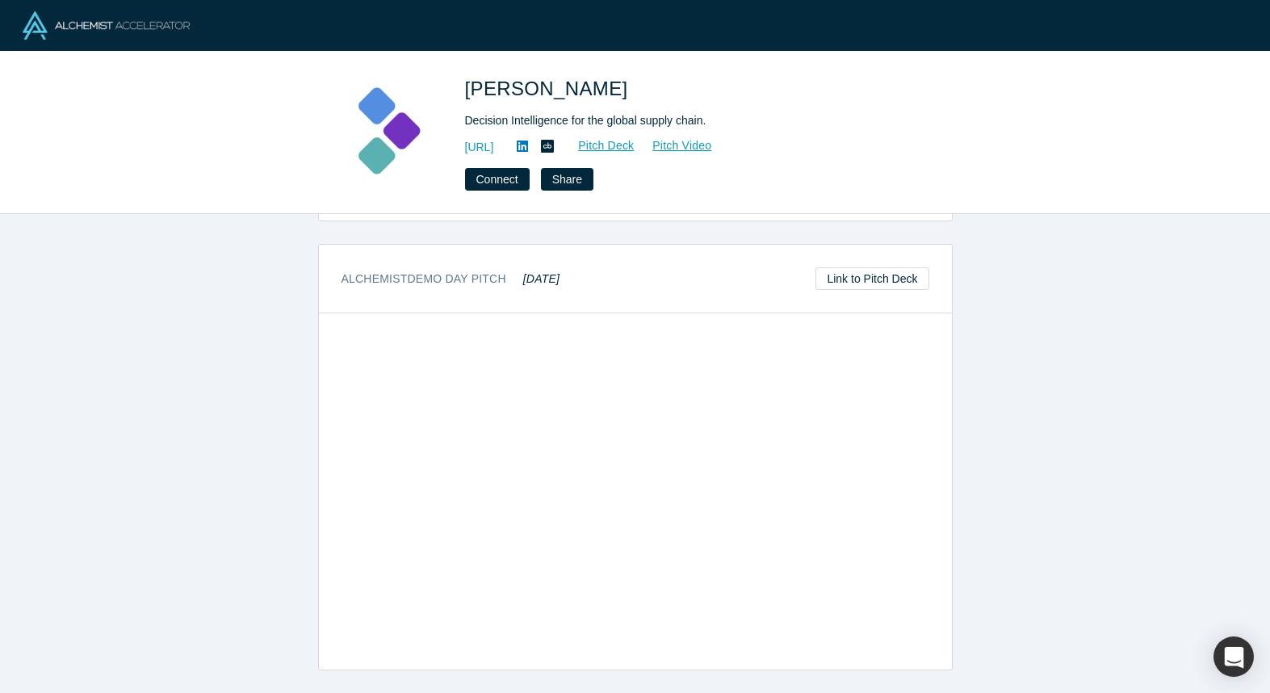
scroll to position [808, 0]
click at [212, 590] on div "overview Description [URL] is the decision Intelligence for the global supply c…" at bounding box center [635, 453] width 1270 height 479
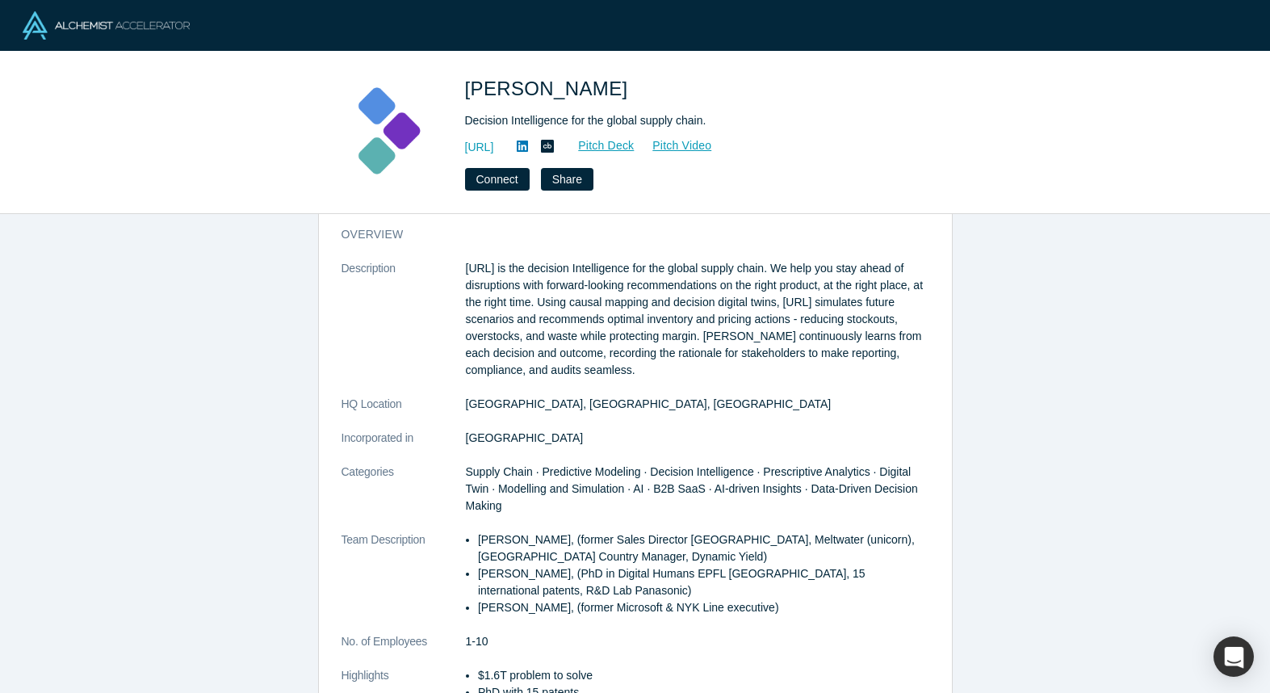
scroll to position [0, 0]
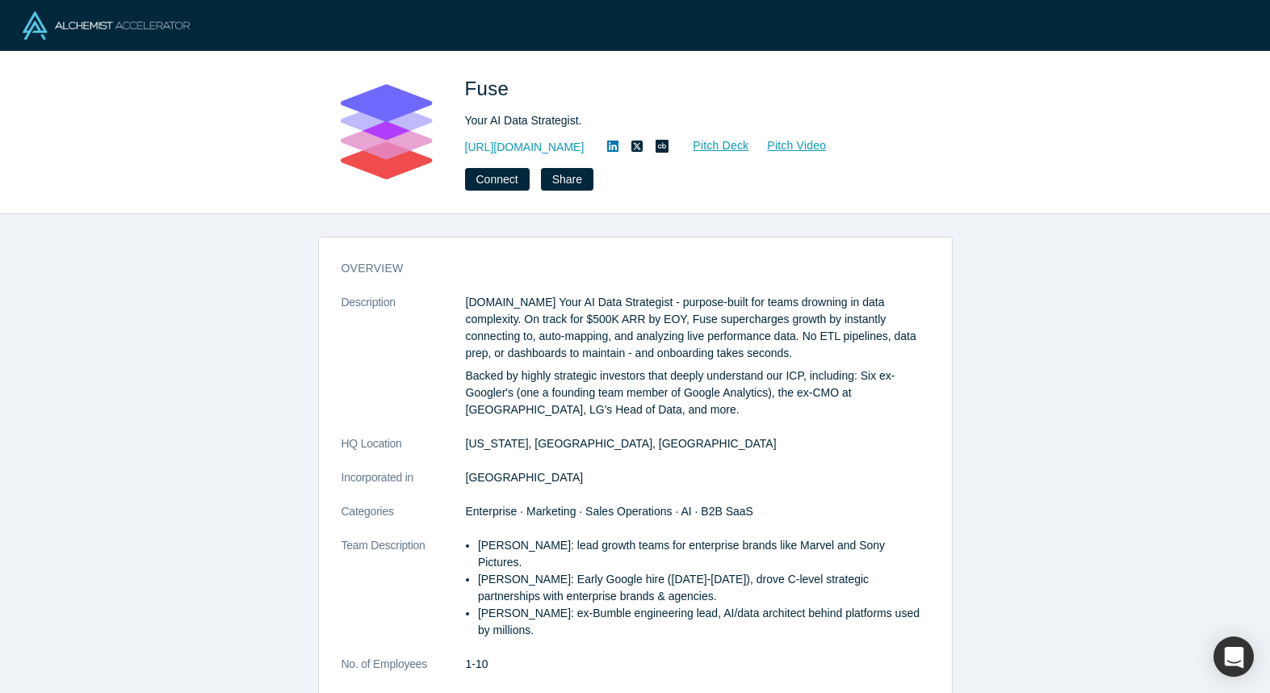
scroll to position [11, 0]
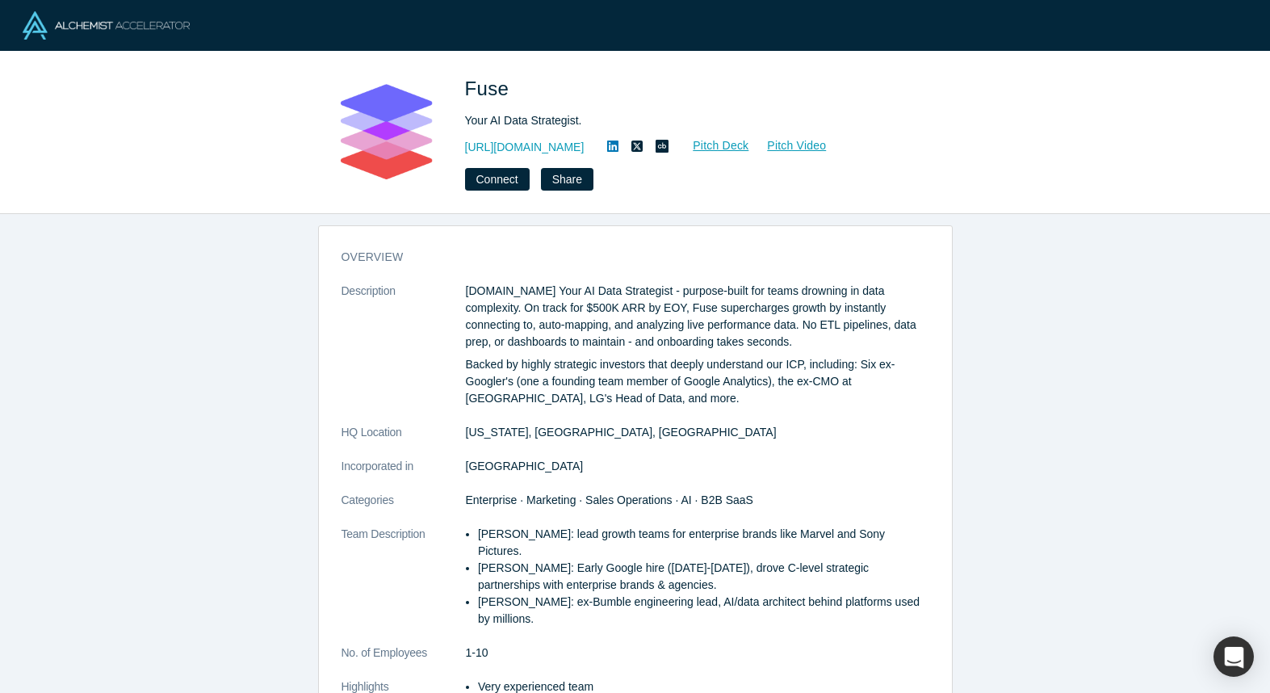
click at [533, 433] on dd "New York, NY, USA" at bounding box center [697, 432] width 463 height 17
click at [633, 449] on dl "Description Fuse.is Your AI Data Strategist - purpose-built for teams drowning …" at bounding box center [635, 522] width 588 height 480
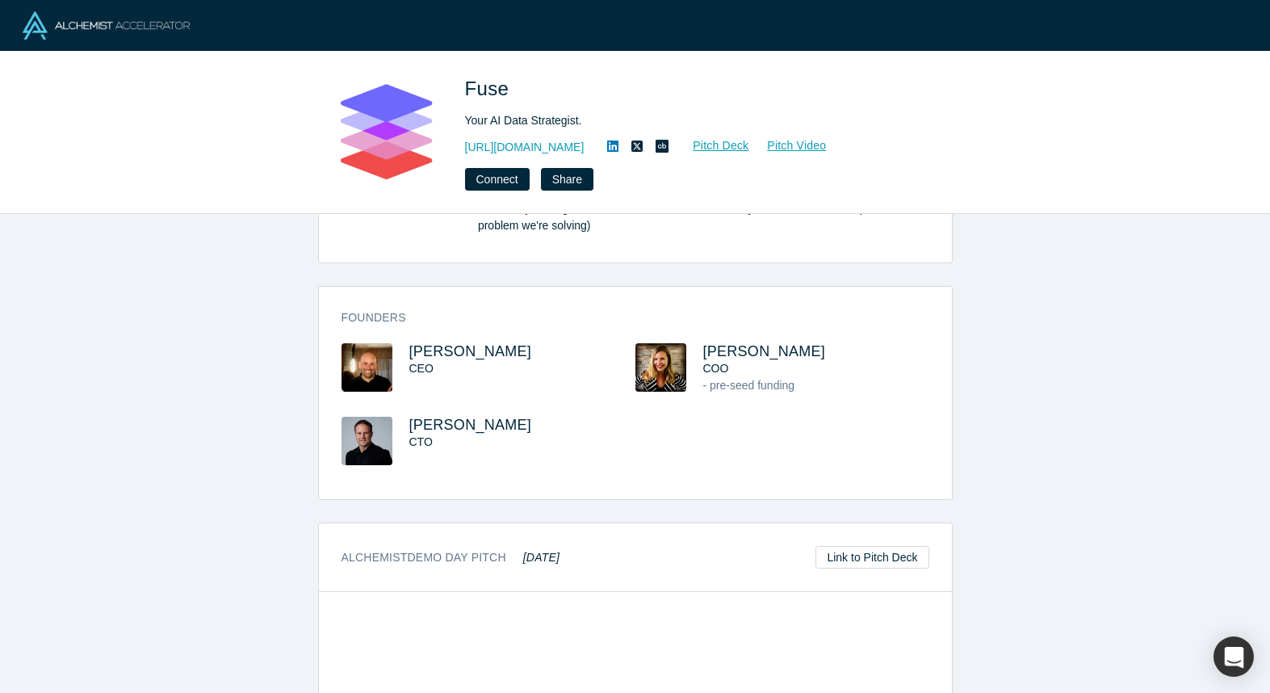
scroll to position [525, 0]
click at [518, 147] on link "http://fuse.is" at bounding box center [524, 147] width 119 height 17
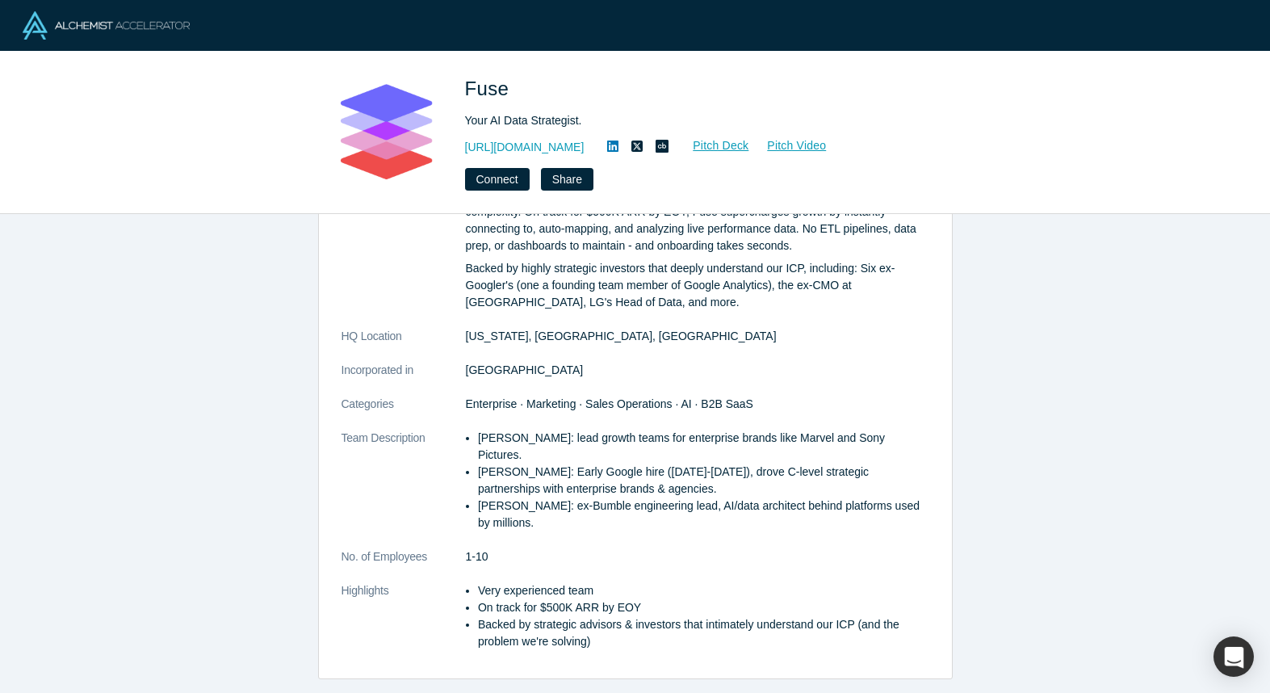
scroll to position [108, 0]
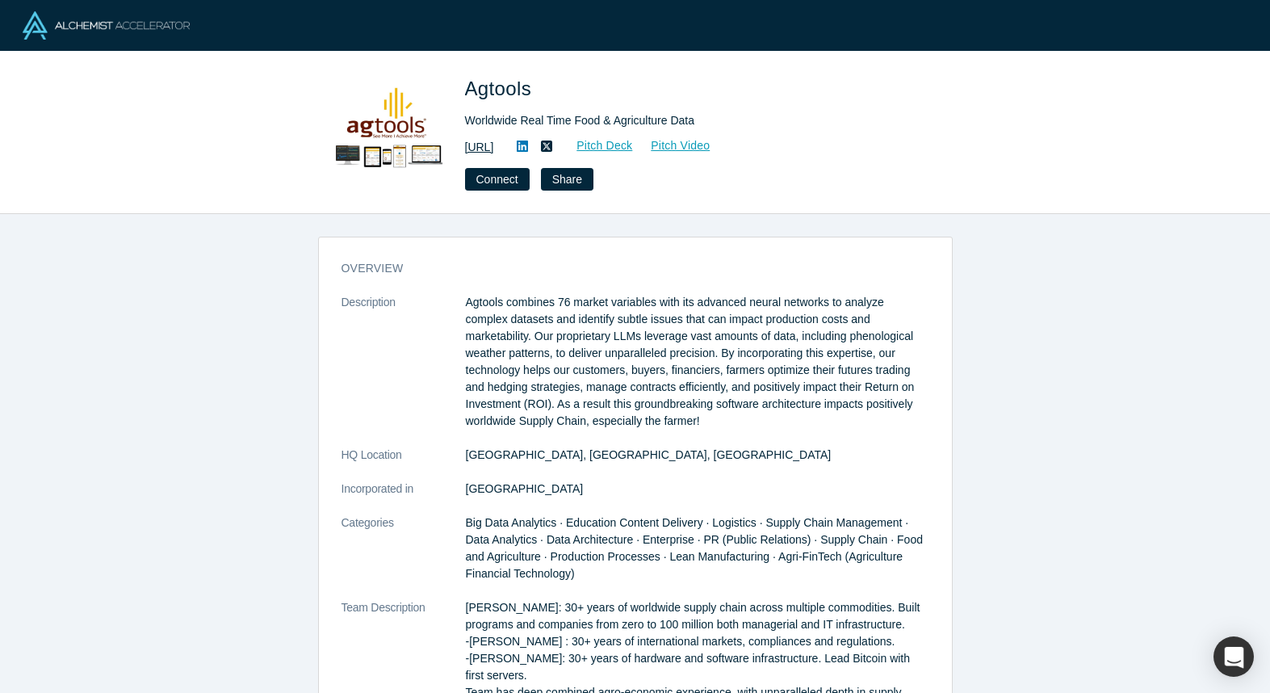
click at [494, 146] on link "https://www.agtools.ai" at bounding box center [479, 147] width 29 height 17
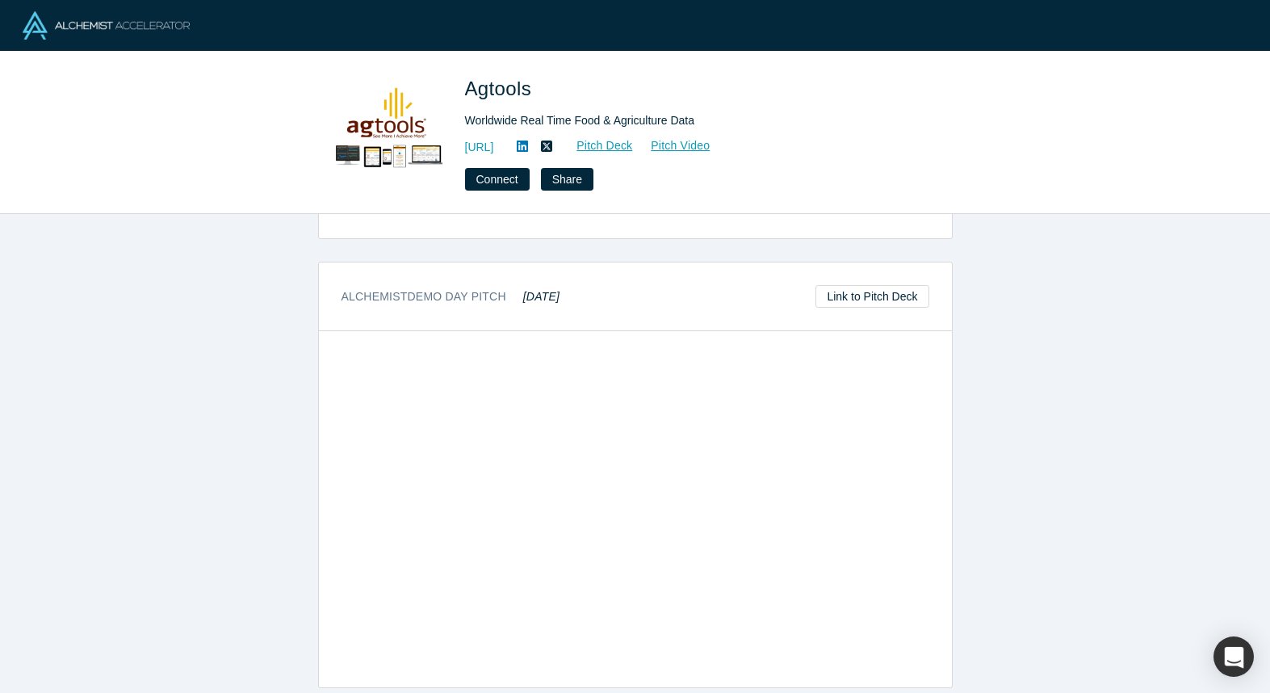
scroll to position [893, 0]
click at [1058, 543] on div "overview Description Agtools combines 76 market variables with its advanced neu…" at bounding box center [635, 453] width 1270 height 479
click at [986, 606] on div "overview Description Agtools combines 76 market variables with its advanced neu…" at bounding box center [635, 453] width 1270 height 479
click at [994, 581] on div "overview Description Agtools combines 76 market variables with its advanced neu…" at bounding box center [635, 453] width 1270 height 479
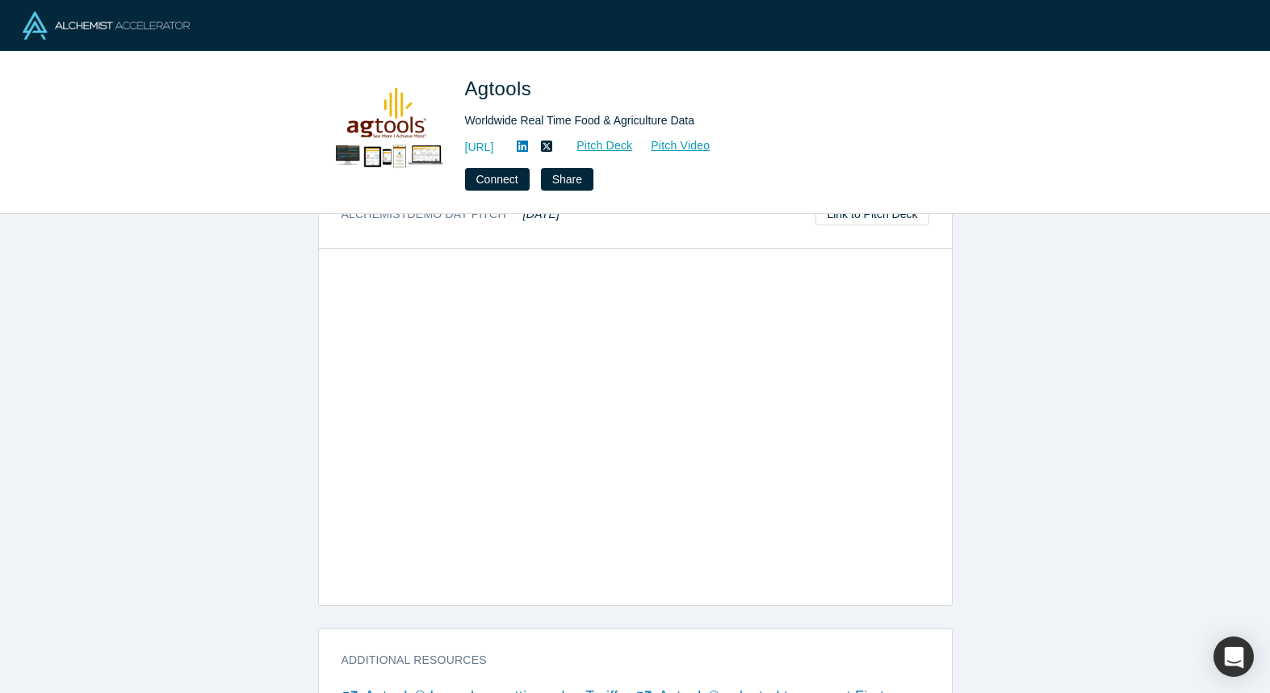
scroll to position [979, 0]
click at [109, 567] on div "overview Description Agtools combines 76 market variables with its advanced neu…" at bounding box center [635, 453] width 1270 height 479
click at [982, 596] on div "overview Description Agtools combines 76 market variables with its advanced neu…" at bounding box center [635, 453] width 1270 height 479
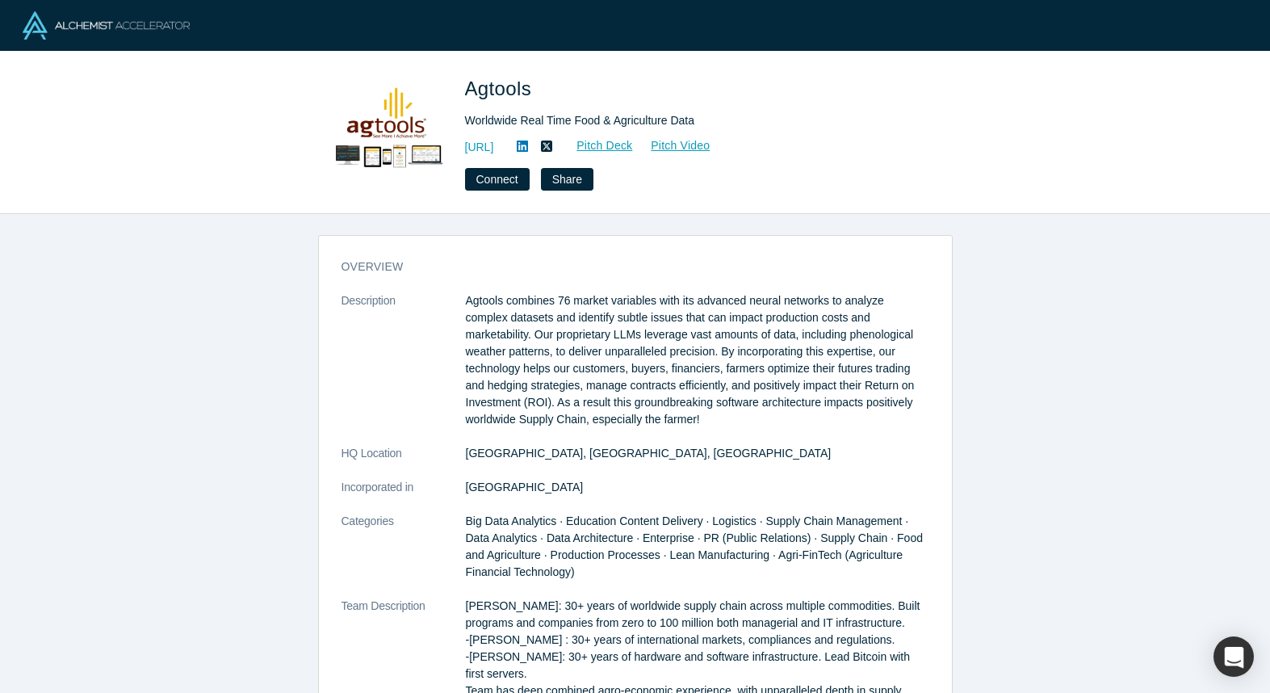
scroll to position [0, 0]
click at [494, 146] on link "https://www.agtools.ai" at bounding box center [479, 147] width 29 height 17
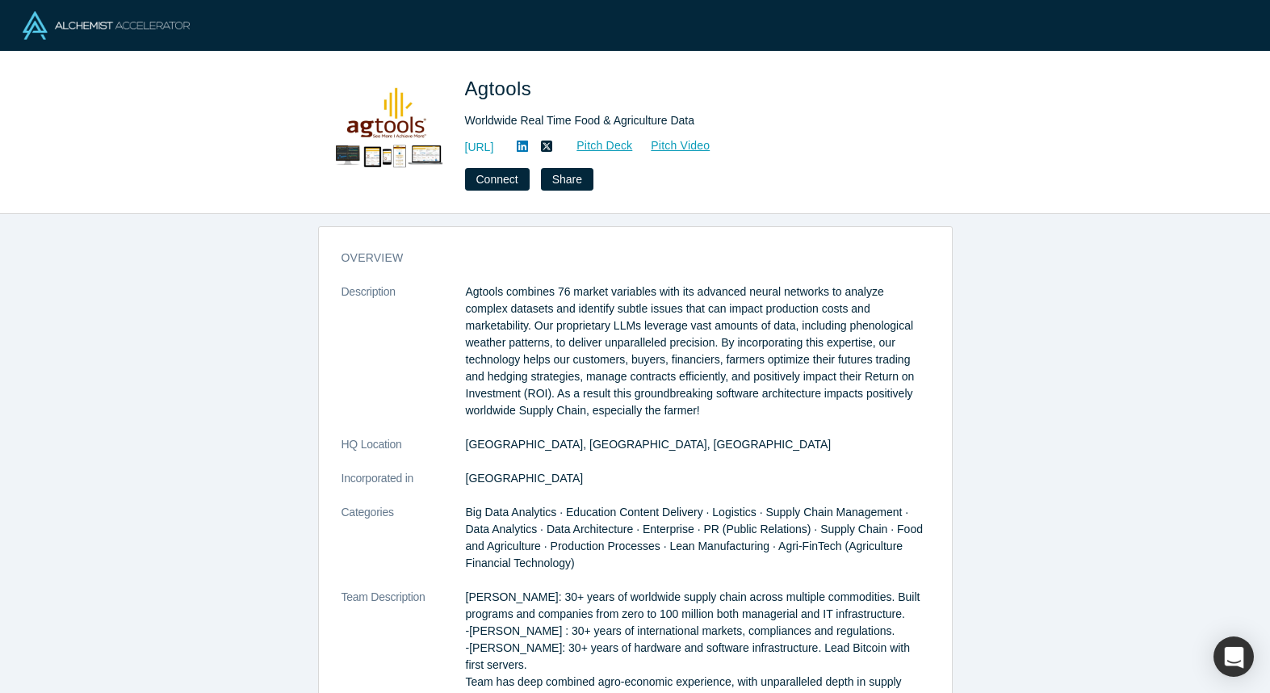
scroll to position [82, 0]
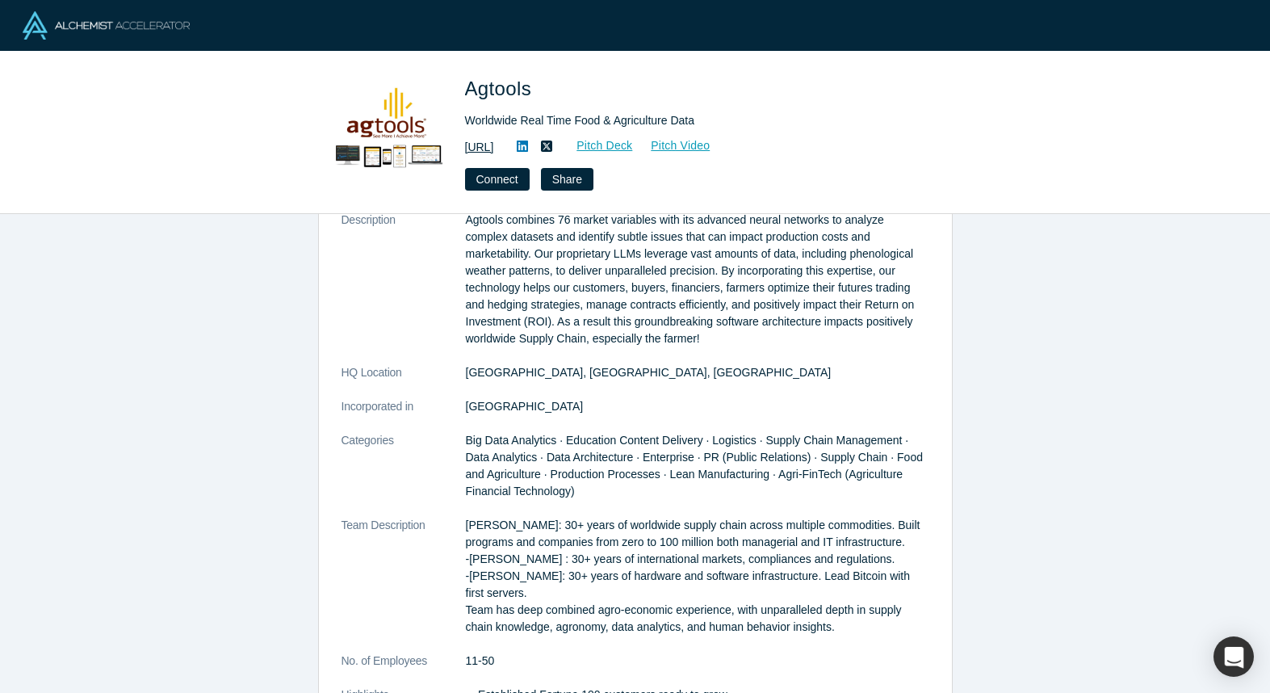
click at [494, 150] on link "https://www.agtools.ai" at bounding box center [479, 147] width 29 height 17
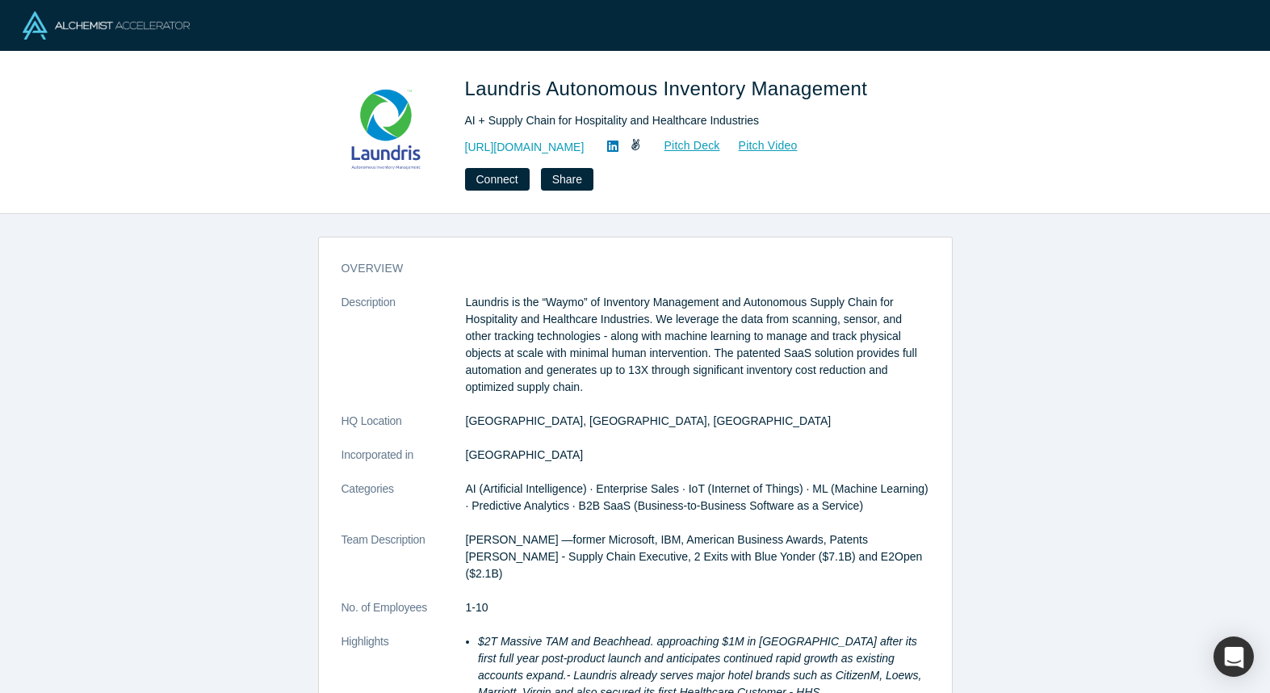
scroll to position [734, 0]
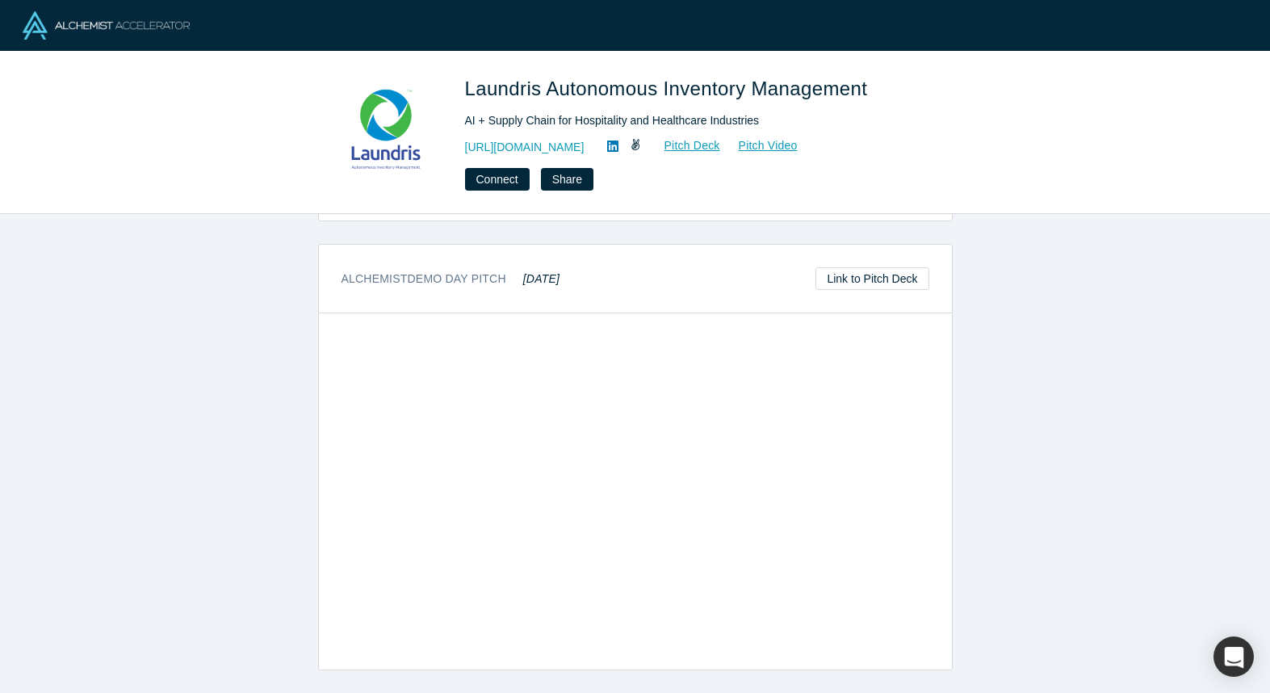
drag, startPoint x: 190, startPoint y: 400, endPoint x: 348, endPoint y: 243, distance: 223.1
click at [190, 400] on div "overview Description Laundris is the “Waymo” of Inventory Management and Autono…" at bounding box center [635, 453] width 1270 height 479
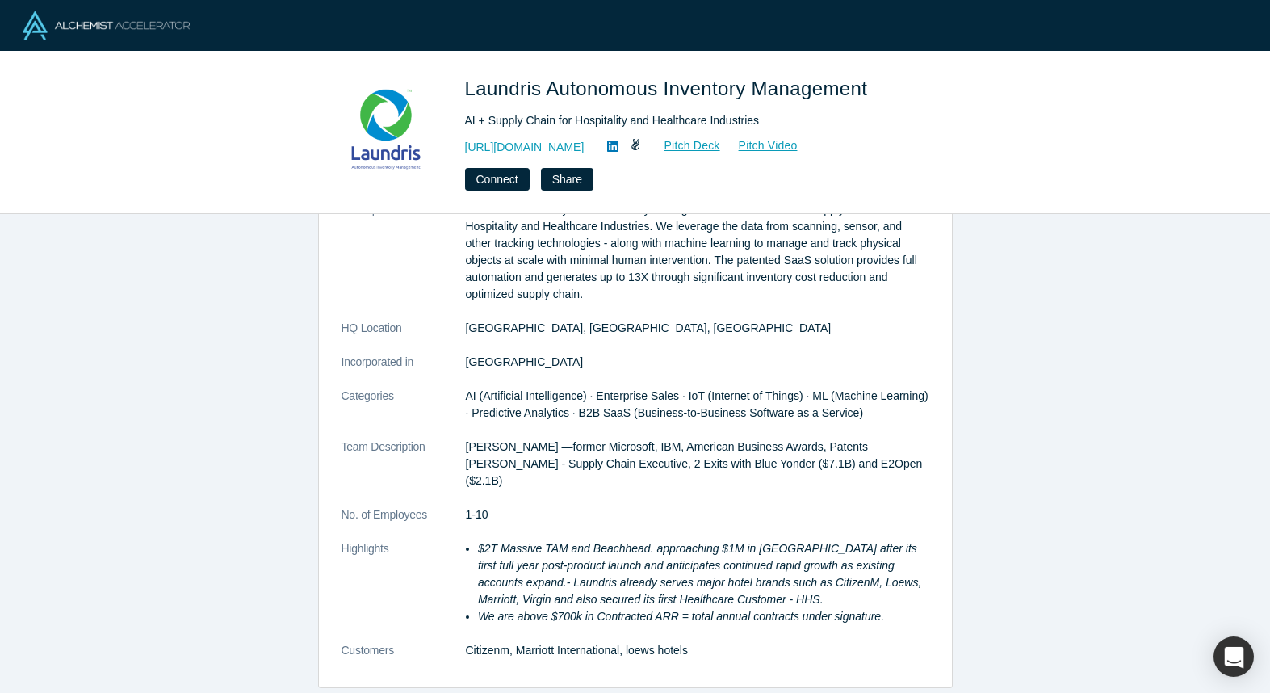
scroll to position [0, 0]
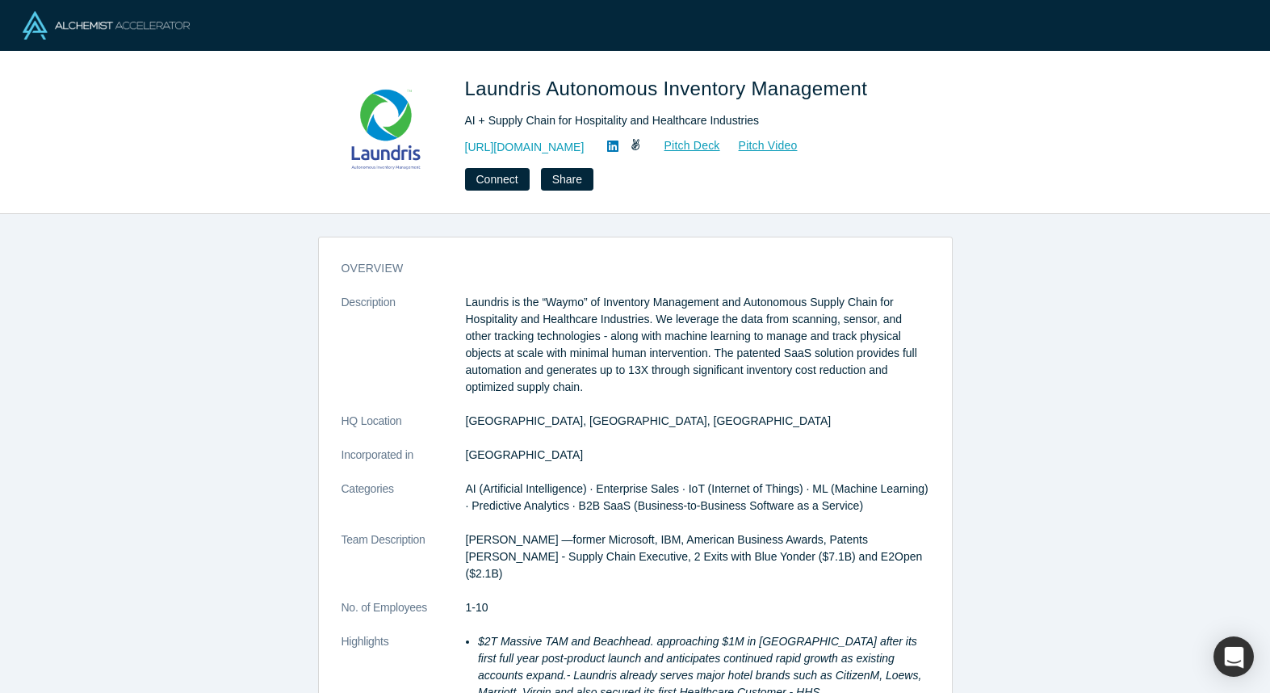
click at [589, 546] on p "Don Ward —former Microsoft, IBM, American Business Awards, Patents Mark Nordick…" at bounding box center [697, 556] width 463 height 51
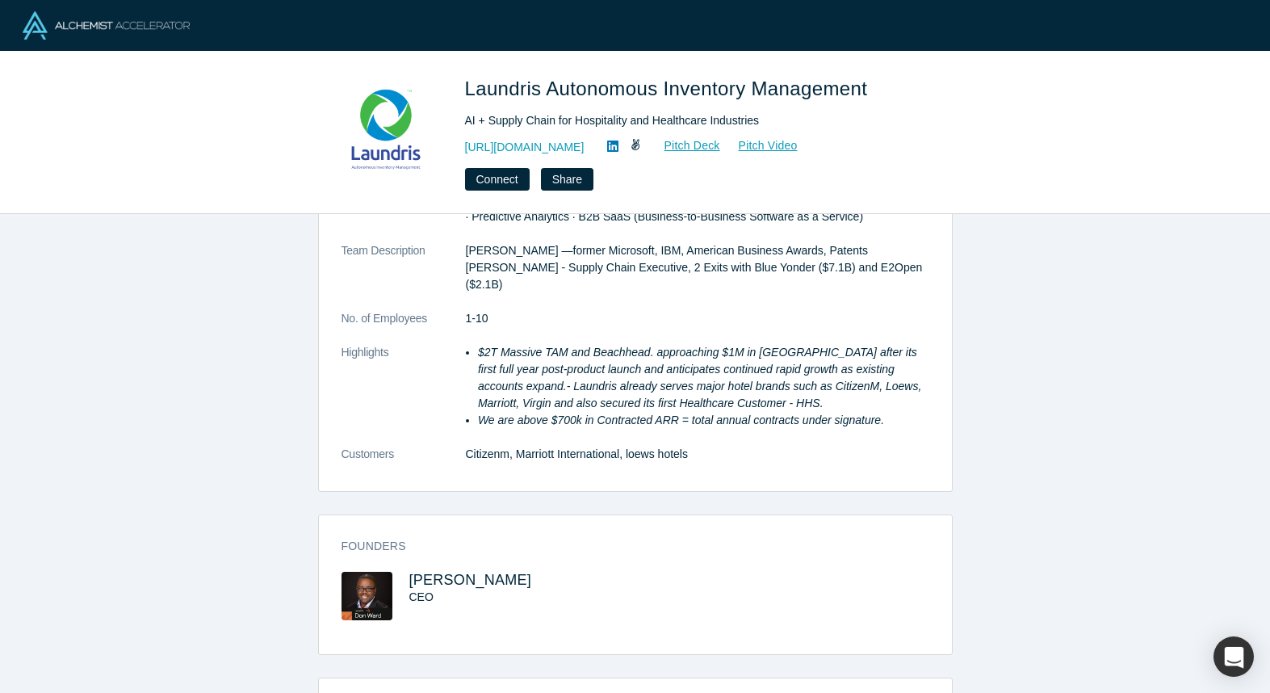
scroll to position [292, 0]
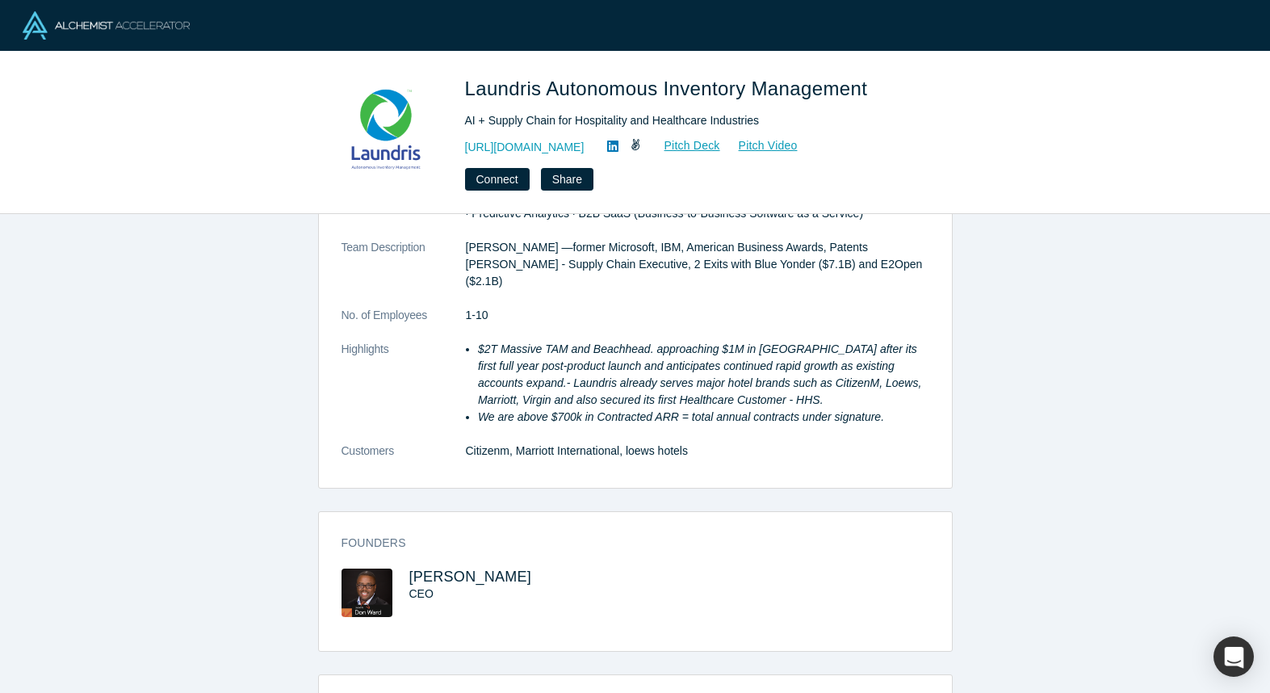
click at [576, 547] on h3 "Founders" at bounding box center [623, 542] width 565 height 17
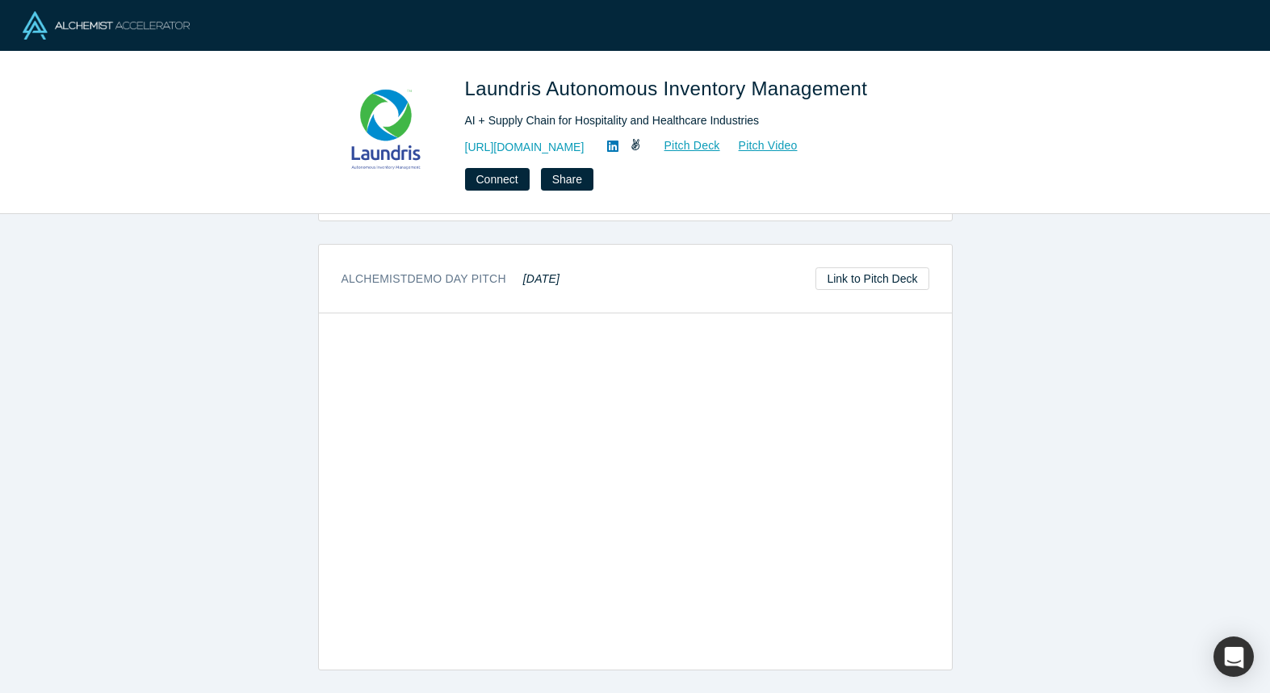
scroll to position [734, 0]
click at [566, 142] on link "https://www.laundris.com" at bounding box center [524, 147] width 119 height 17
click at [298, 573] on div "overview Description Laundris is the “Waymo” of Inventory Management and Autono…" at bounding box center [635, 453] width 1270 height 479
click at [1140, 570] on div "overview Description Laundris is the “Waymo” of Inventory Management and Autono…" at bounding box center [635, 453] width 1270 height 479
